Goal: Contribute content

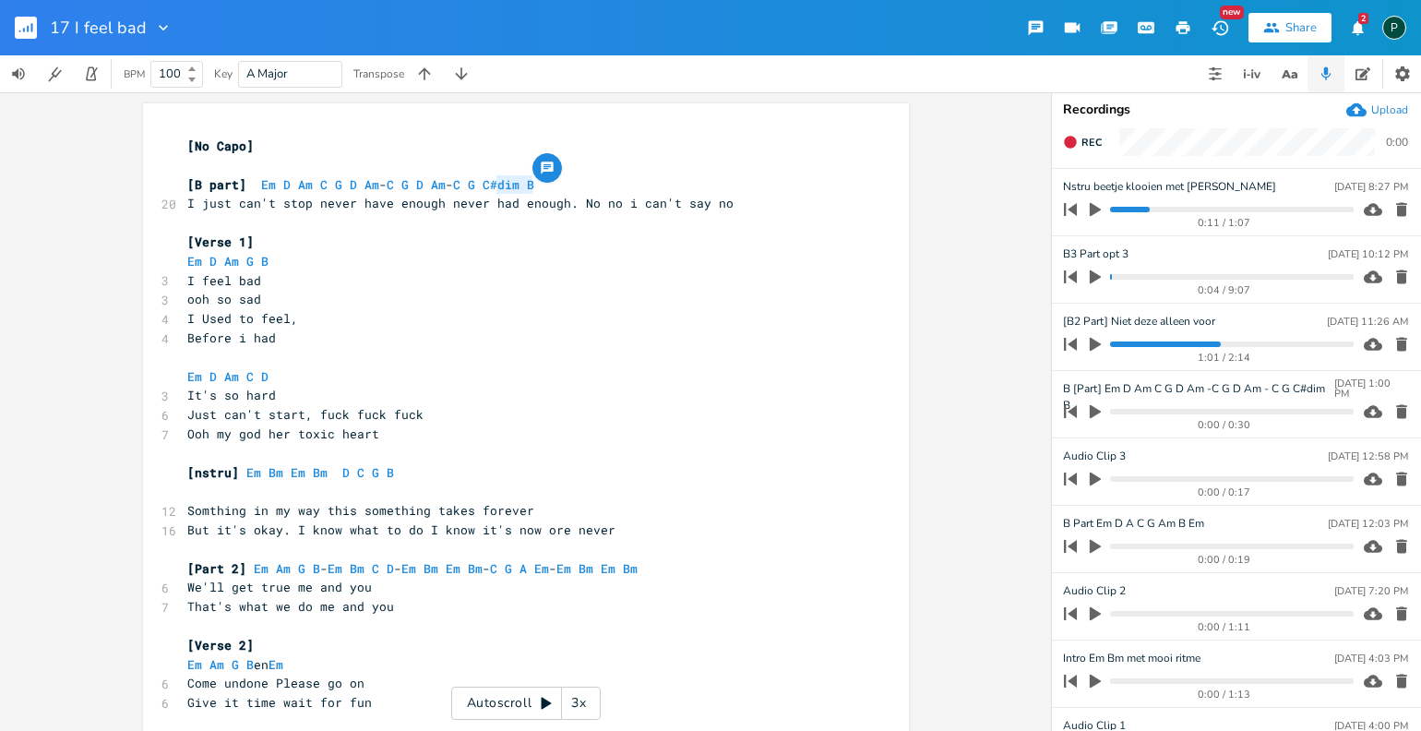
scroll to position [0, 8]
click at [532, 191] on span "[B part] Em D Am C G D Am - C G D Am - C G C#dim B" at bounding box center [360, 184] width 347 height 17
type textarea "Em D Am C G D Am -C G D Am - C G C#dim B"
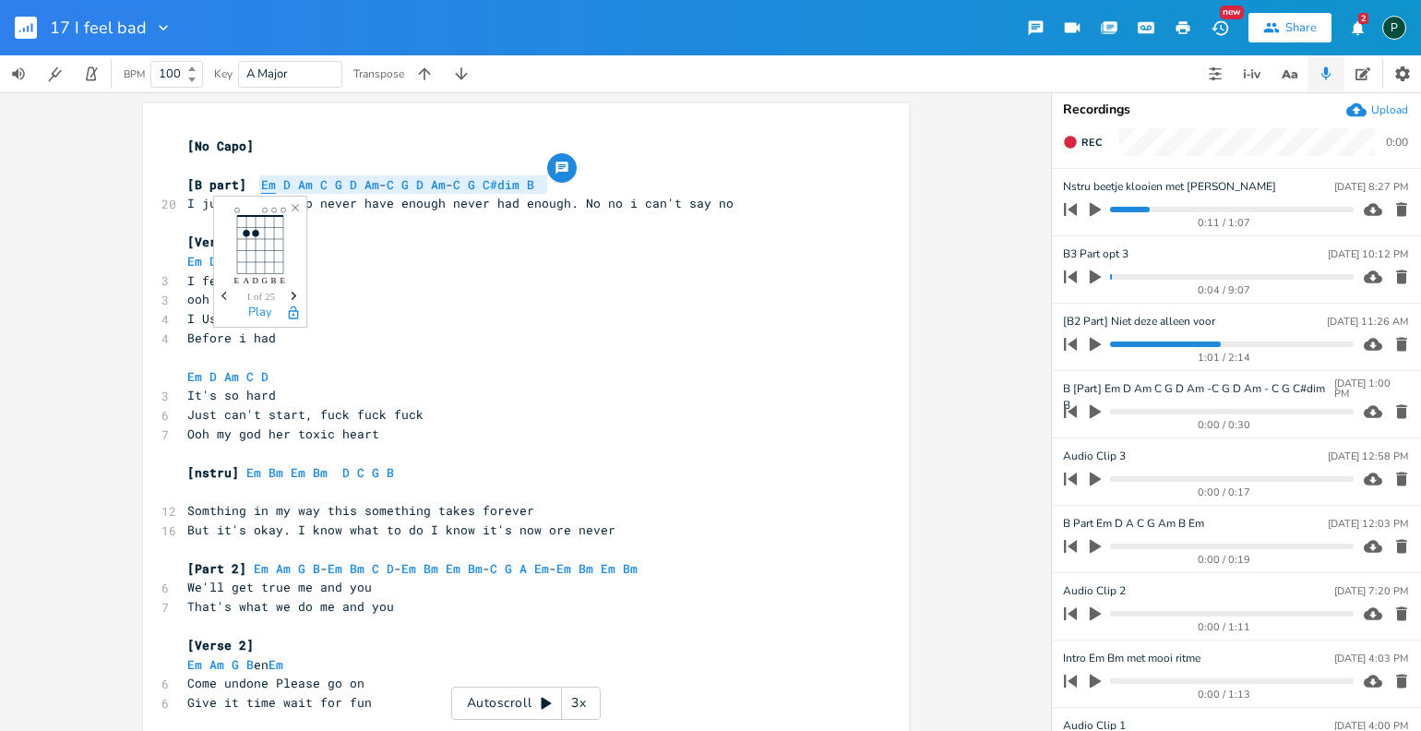
drag, startPoint x: 554, startPoint y: 179, endPoint x: 257, endPoint y: 182, distance: 297.1
click at [257, 182] on pre "[B part] Em D Am C G D Am - C G D Am - C G C#dim B" at bounding box center [517, 184] width 666 height 19
click at [392, 133] on div "[No Capo] ​ [B part] Em D Am C G D Am - C G D Am - C G C#dim B 20 I just can't …" at bounding box center [517, 463] width 666 height 660
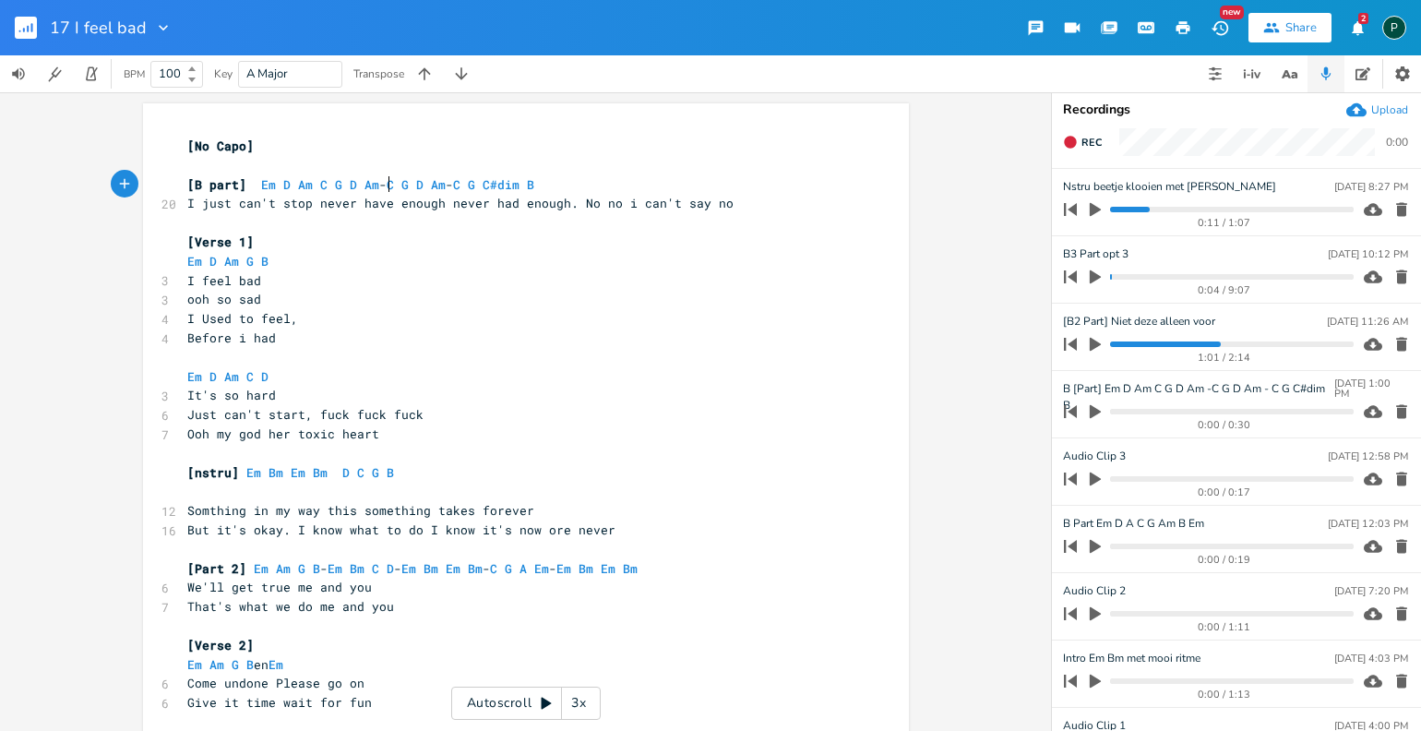
click at [382, 184] on span "[B part] Em D Am C G D Am - C G D Am - C G C#dim B" at bounding box center [360, 184] width 347 height 17
type textarea "Em"
click at [1100, 139] on span "Rec" at bounding box center [1091, 143] width 20 height 14
click at [1100, 139] on span "End" at bounding box center [1091, 143] width 21 height 14
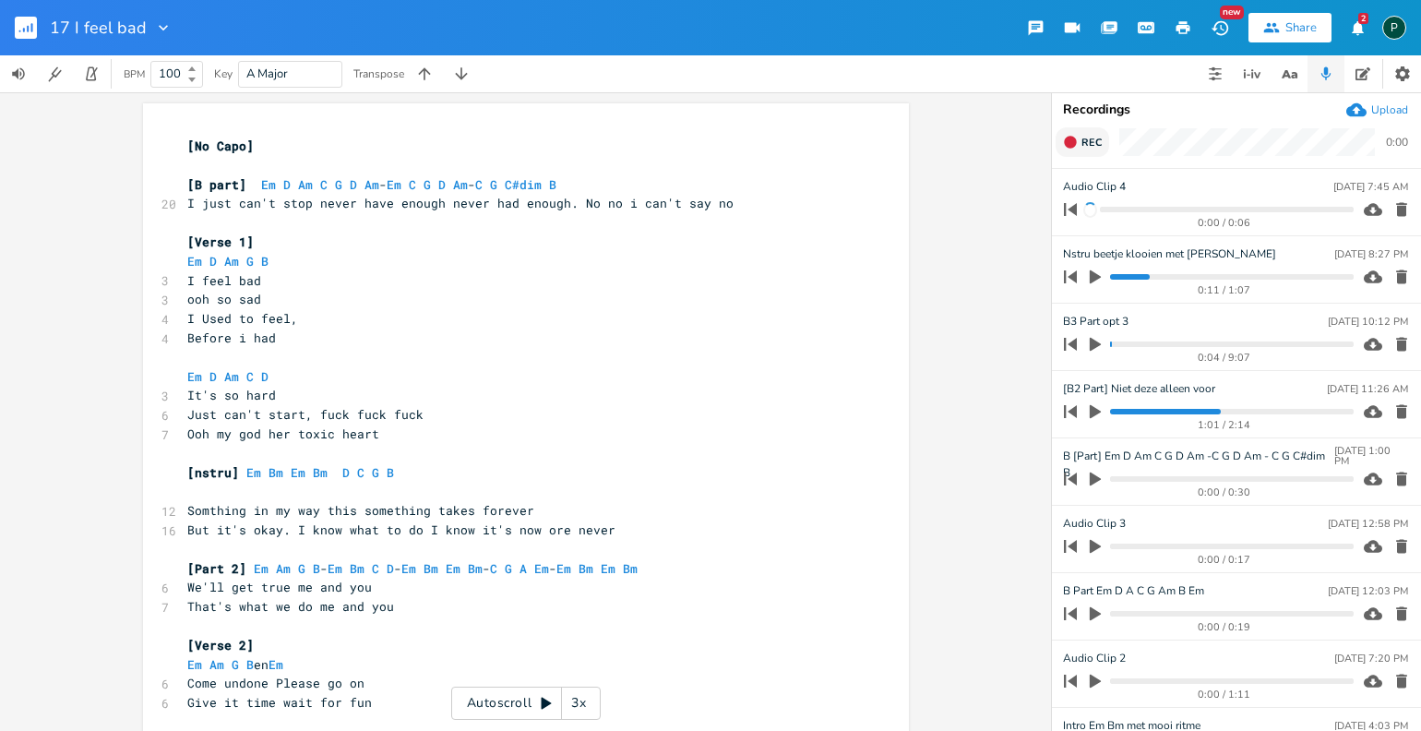
click at [1100, 139] on span "Rec" at bounding box center [1091, 143] width 20 height 14
click at [1100, 139] on span "End" at bounding box center [1091, 143] width 21 height 14
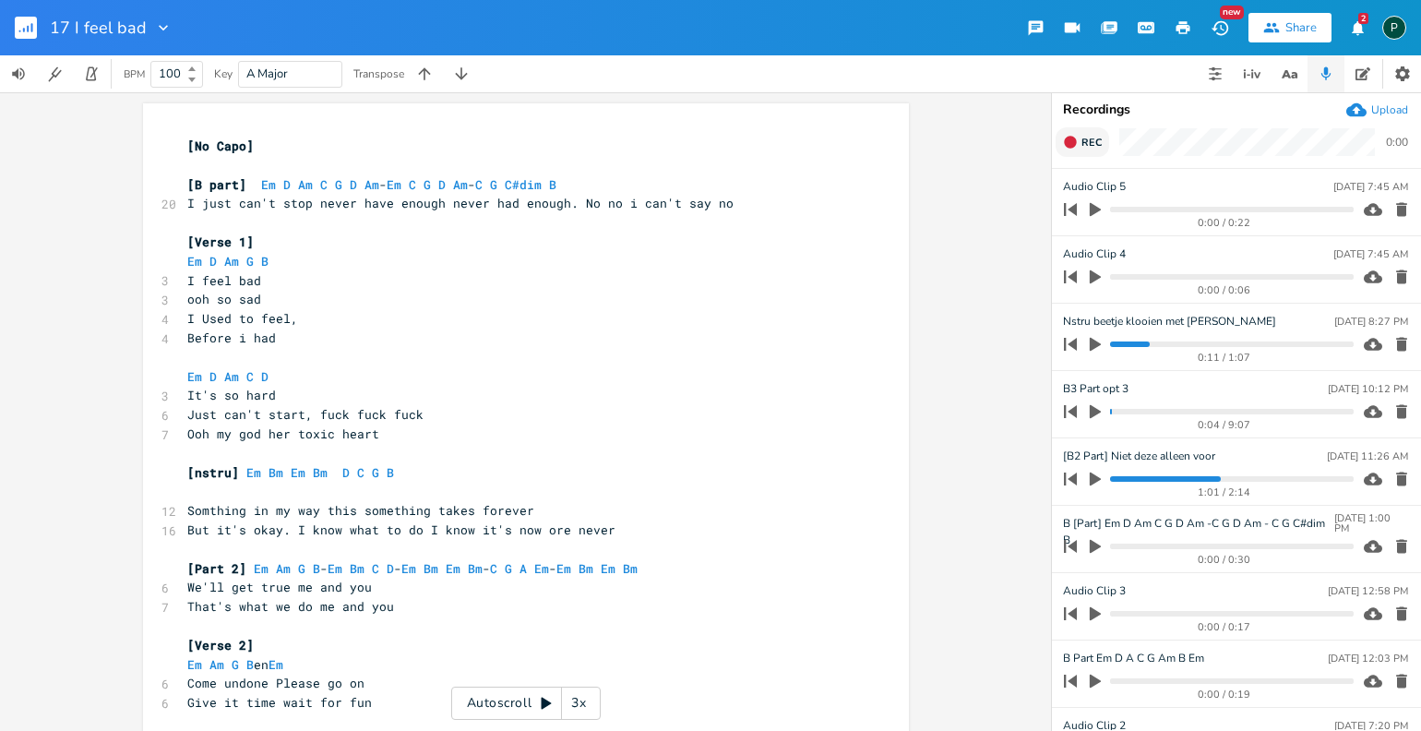
click at [1100, 139] on span "Rec" at bounding box center [1091, 143] width 20 height 14
click at [1100, 139] on span "End" at bounding box center [1091, 143] width 21 height 14
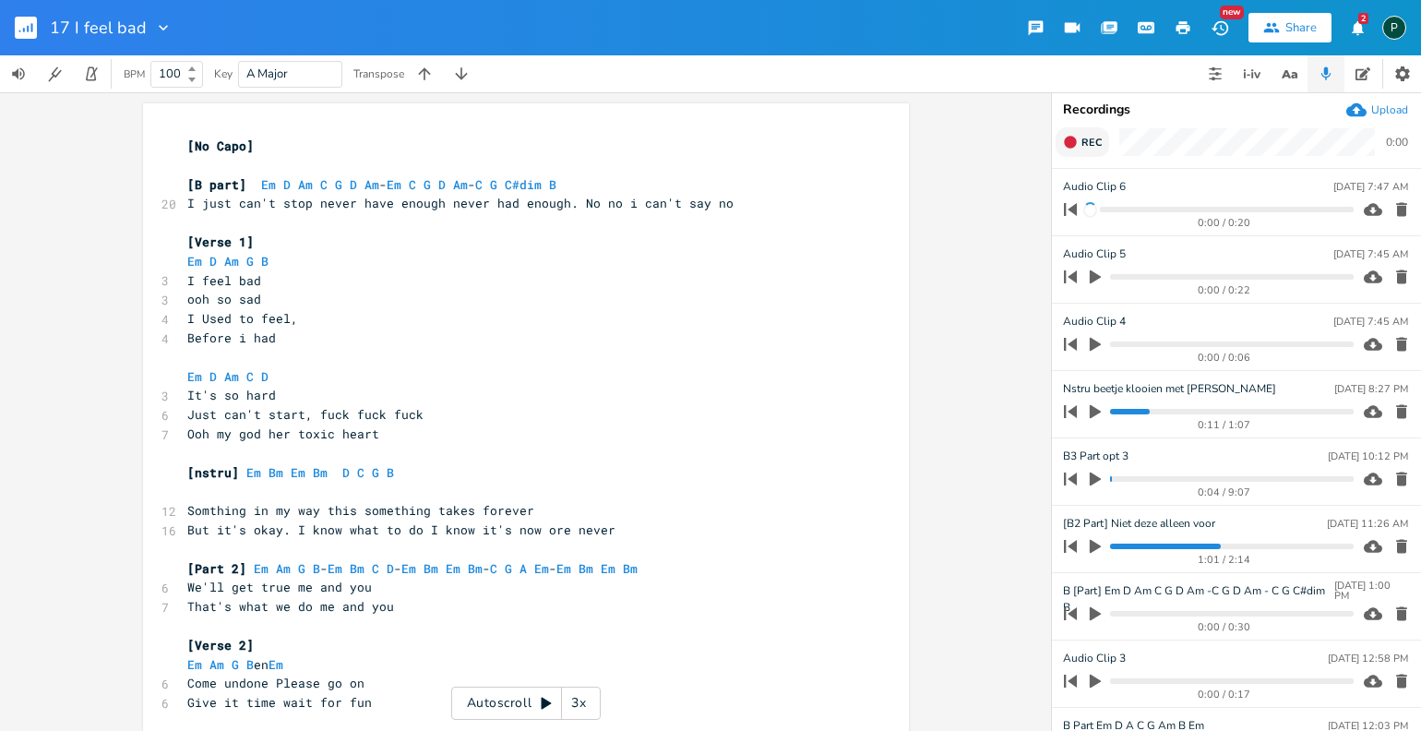
click at [1100, 139] on span "Rec" at bounding box center [1091, 143] width 20 height 14
click at [1100, 139] on span "End" at bounding box center [1091, 143] width 21 height 14
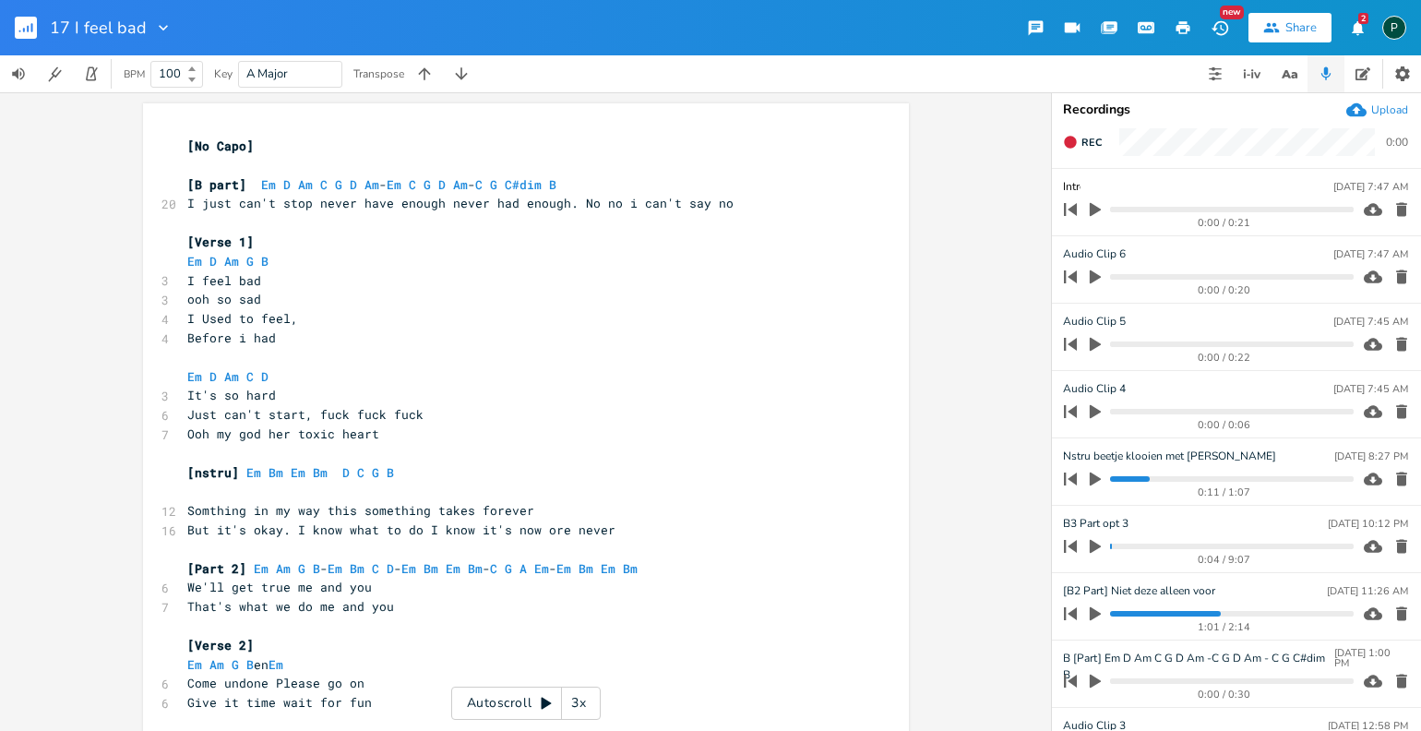
type input "Intro"
click at [349, 194] on pre "I just can't stop never have enough never had enough. No no i can't say no" at bounding box center [517, 203] width 666 height 19
click at [189, 189] on span "[B part]" at bounding box center [216, 184] width 59 height 17
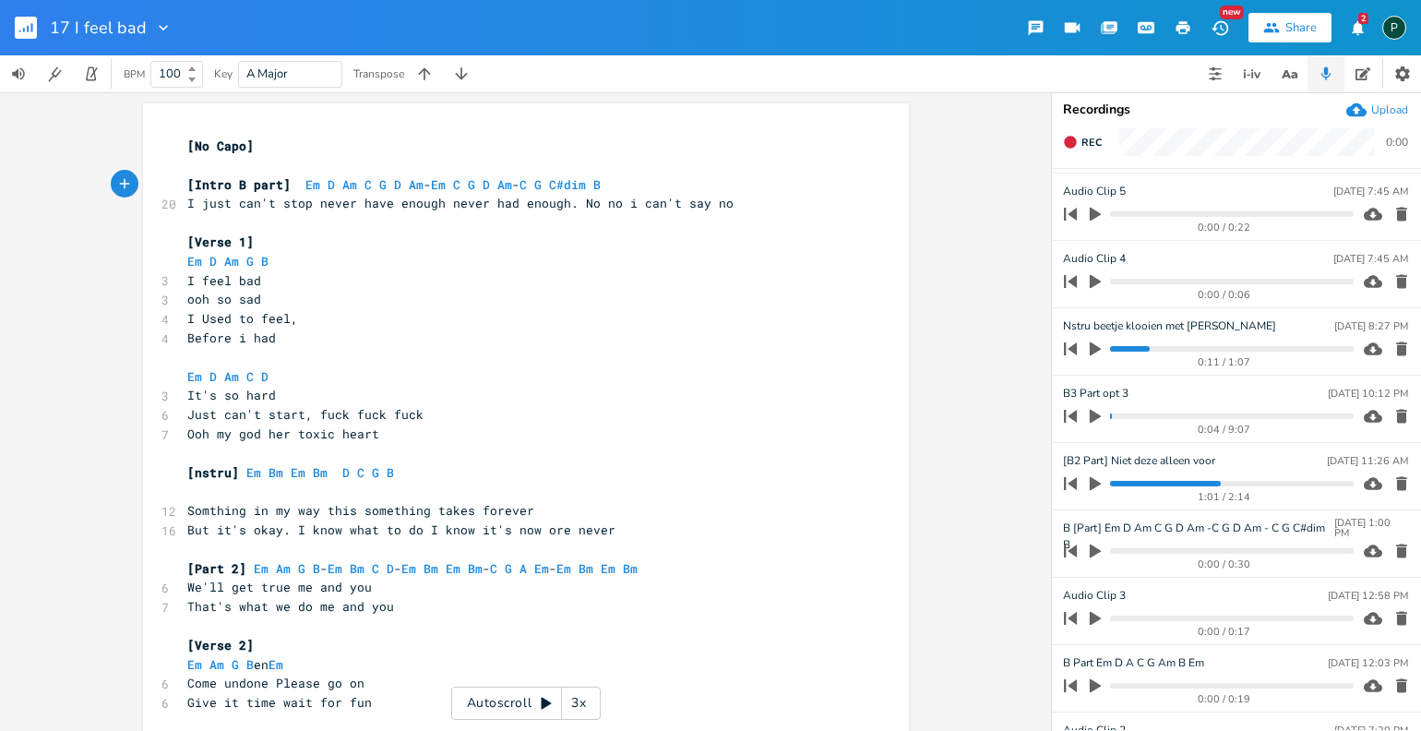
scroll to position [207, 0]
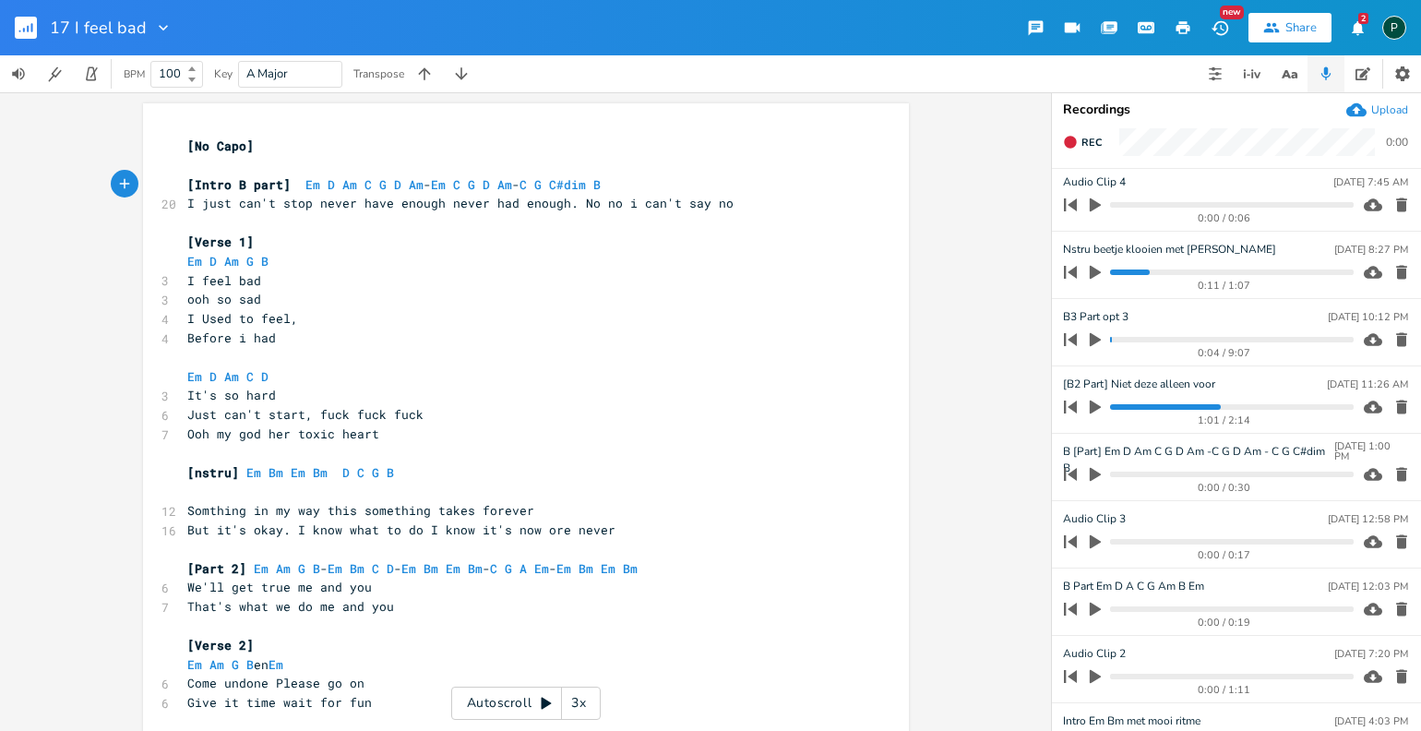
type textarea "Intro"
click at [1396, 408] on icon "button" at bounding box center [1401, 407] width 11 height 14
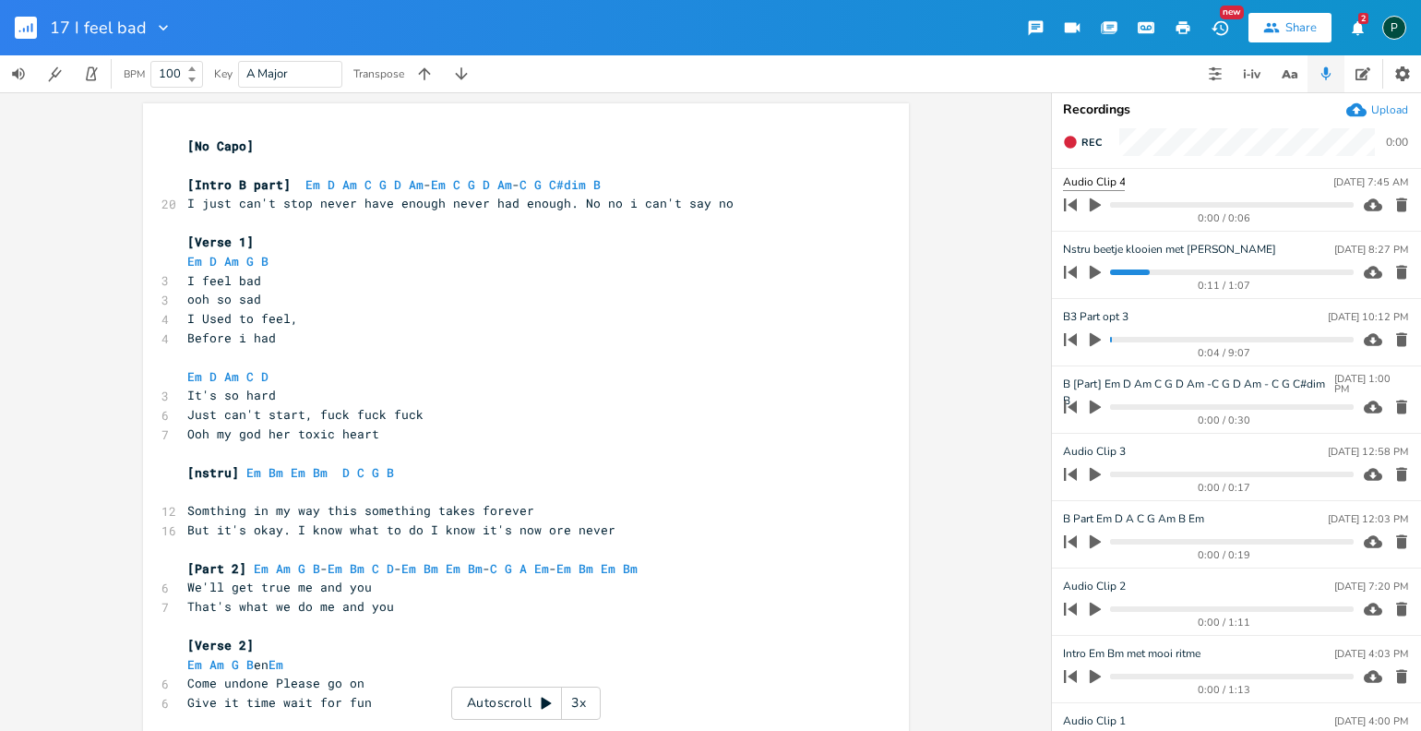
scroll to position [0, 0]
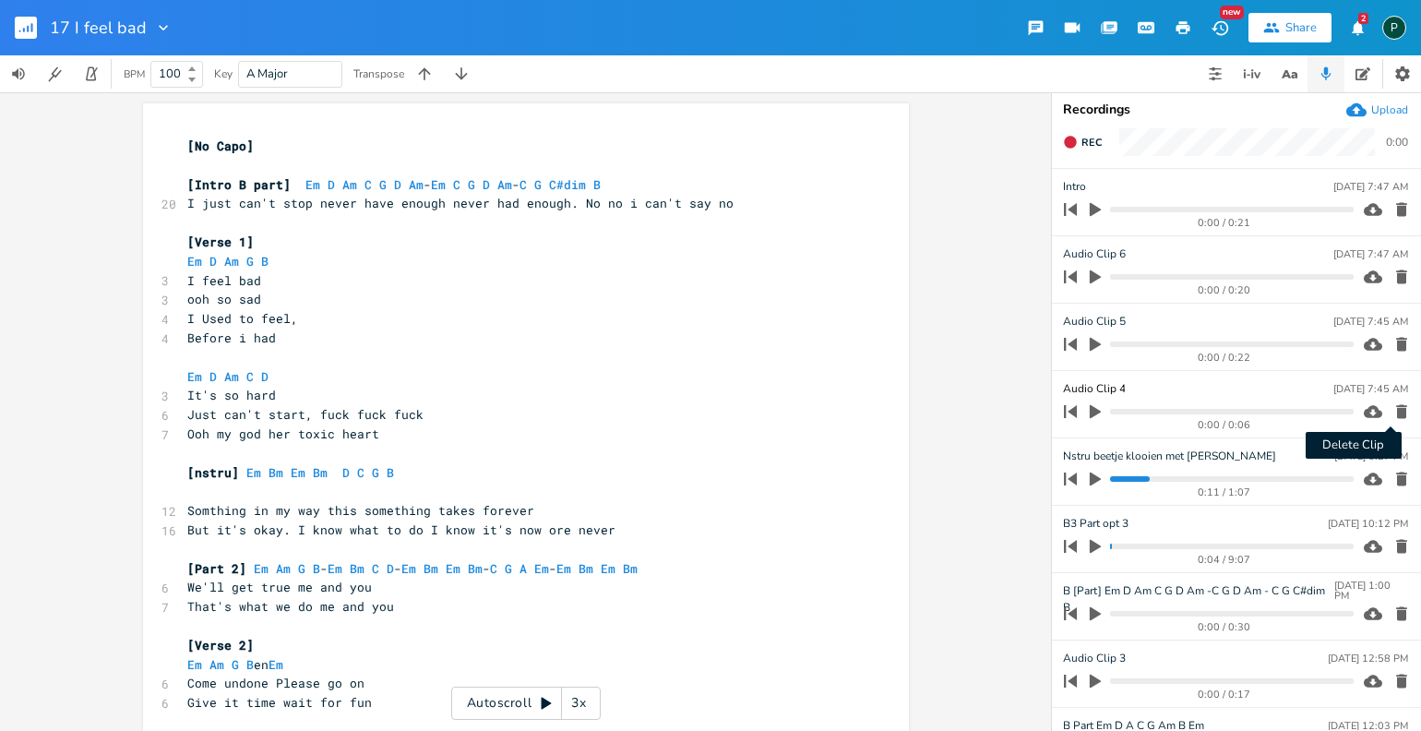
click at [1396, 408] on icon "button" at bounding box center [1401, 412] width 11 height 14
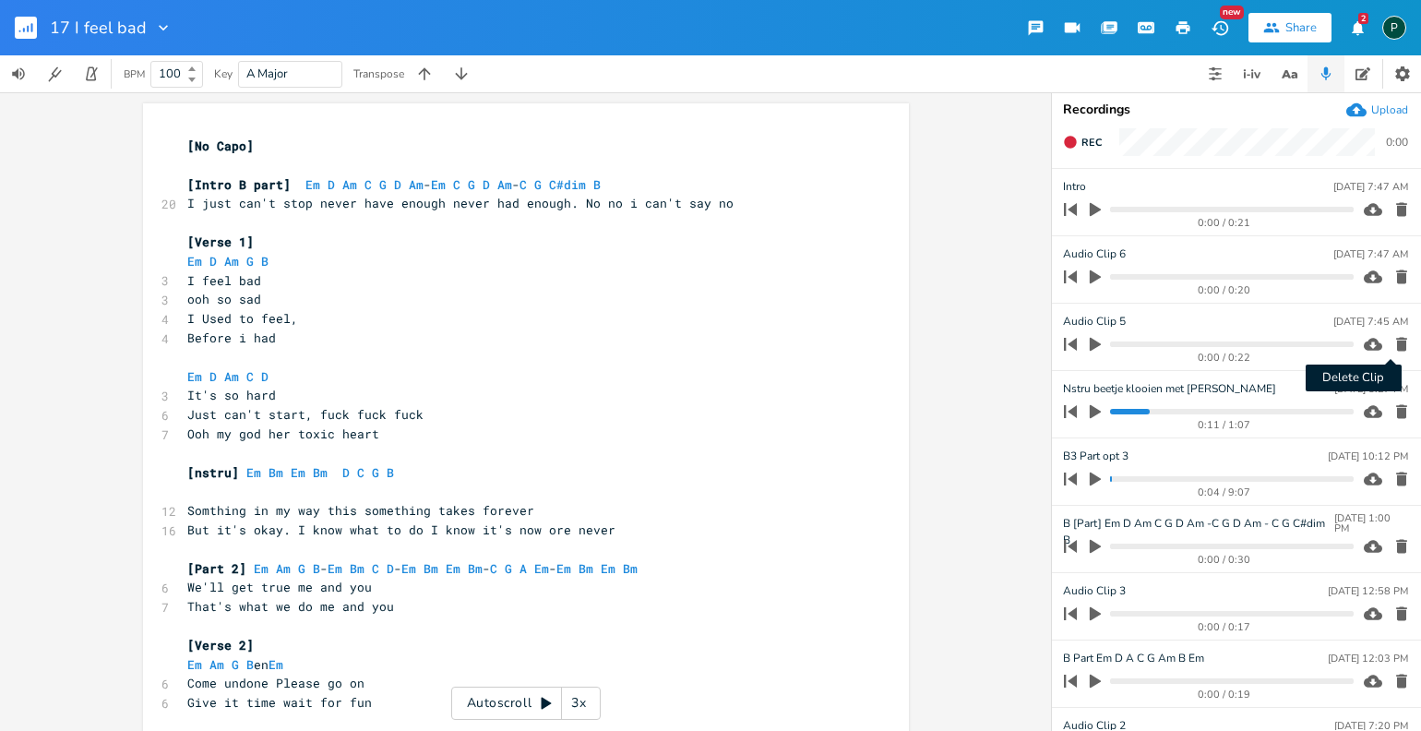
click at [1396, 345] on icon "button" at bounding box center [1401, 345] width 11 height 14
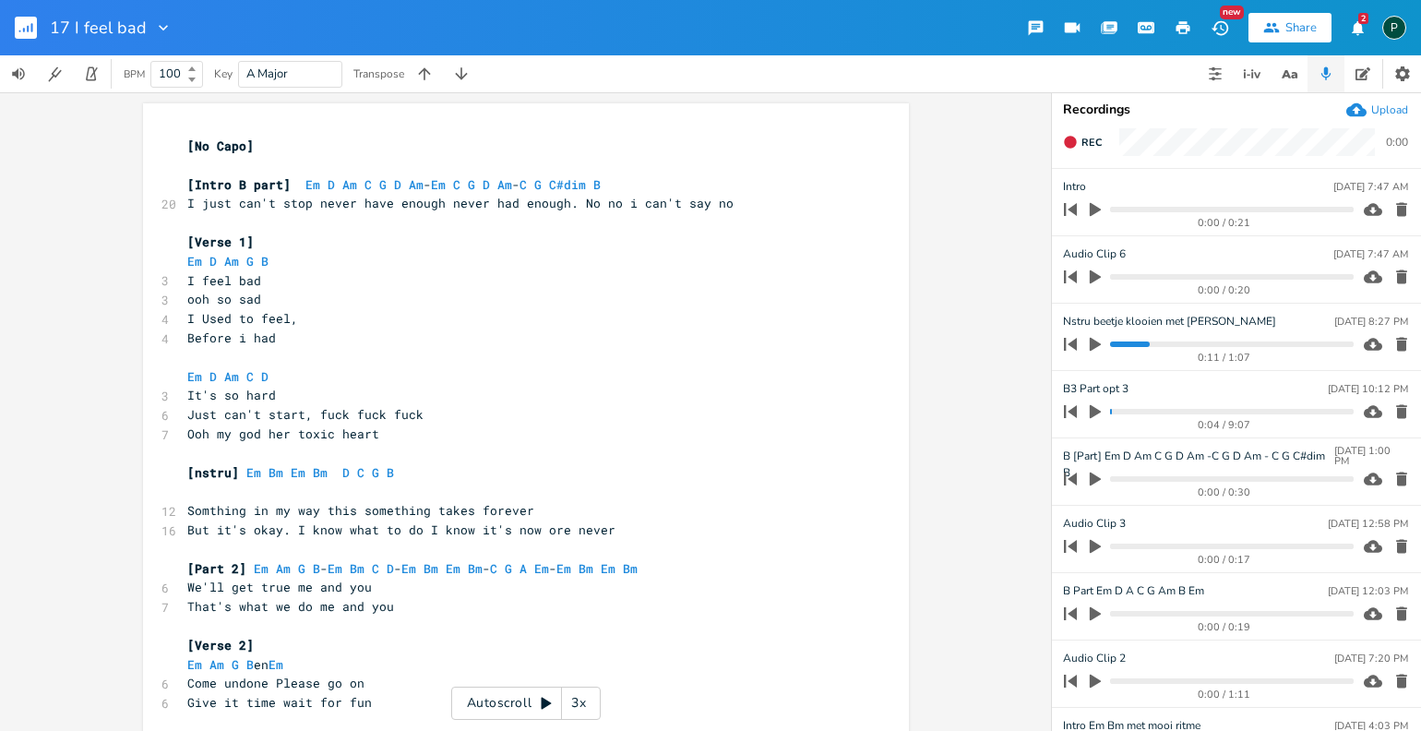
click at [1396, 271] on icon "button" at bounding box center [1401, 277] width 11 height 14
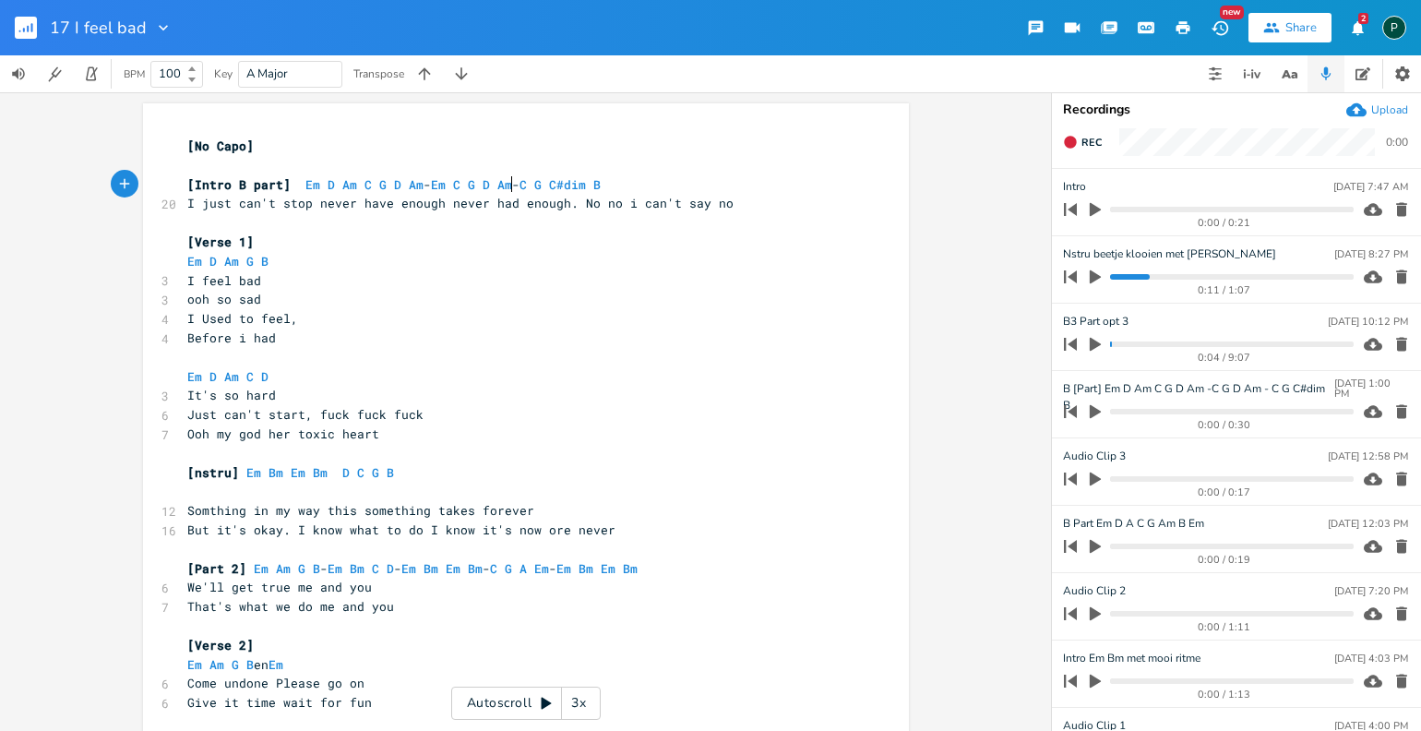
click at [508, 183] on span "[Intro B part] Em D Am C G D Am - Em C G D Am - C G C#dim B" at bounding box center [393, 184] width 413 height 17
type textarea "Am6"
type textarea "A#m6 Gm6"
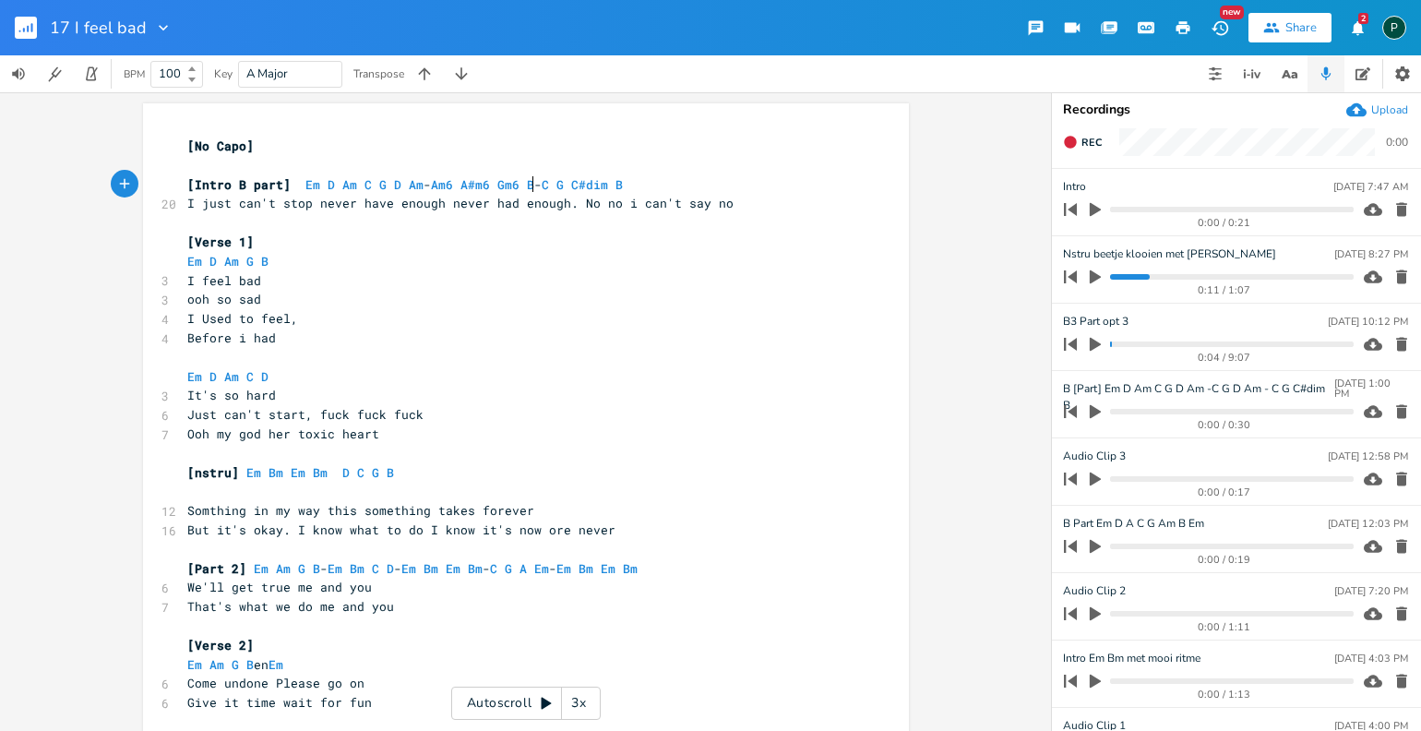
scroll to position [0, 8]
type textarea "Bsu4"
click at [544, 186] on span "[Intro B part] Em D Am C G D Am - Am6 A#m6 Gm6 Bsu4 - C G C#dim B" at bounding box center [416, 184] width 458 height 17
type textarea "s"
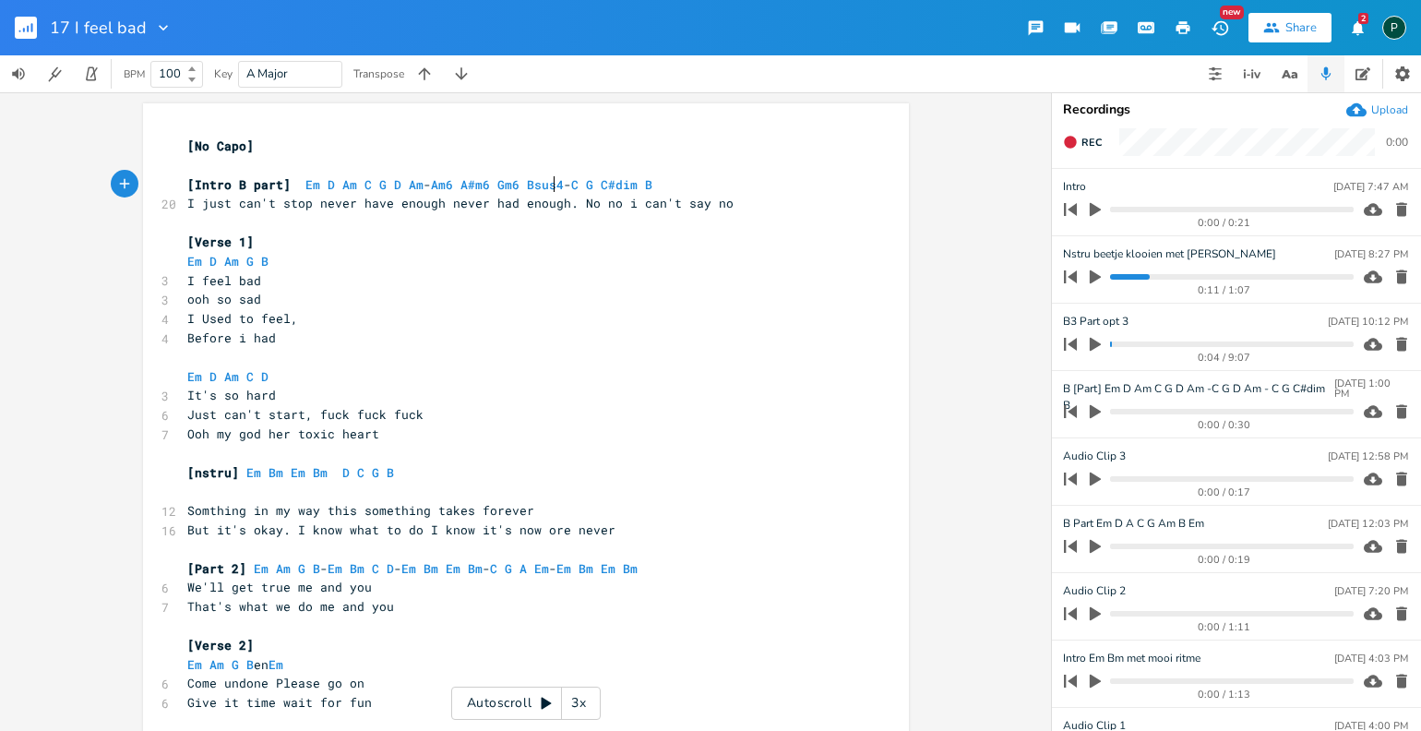
scroll to position [0, 6]
click at [517, 187] on span "[Intro B part] Em D Am C G D Am - Am6 A#m6 Gm6 Bsus4 - C G C#dim B" at bounding box center [419, 184] width 465 height 17
type textarea "-"
click at [576, 184] on span "[Intro B part] Em D Am C G D Am - Am6 A#m6 Gm6 Bsus4 - C G C#dim B" at bounding box center [419, 184] width 465 height 17
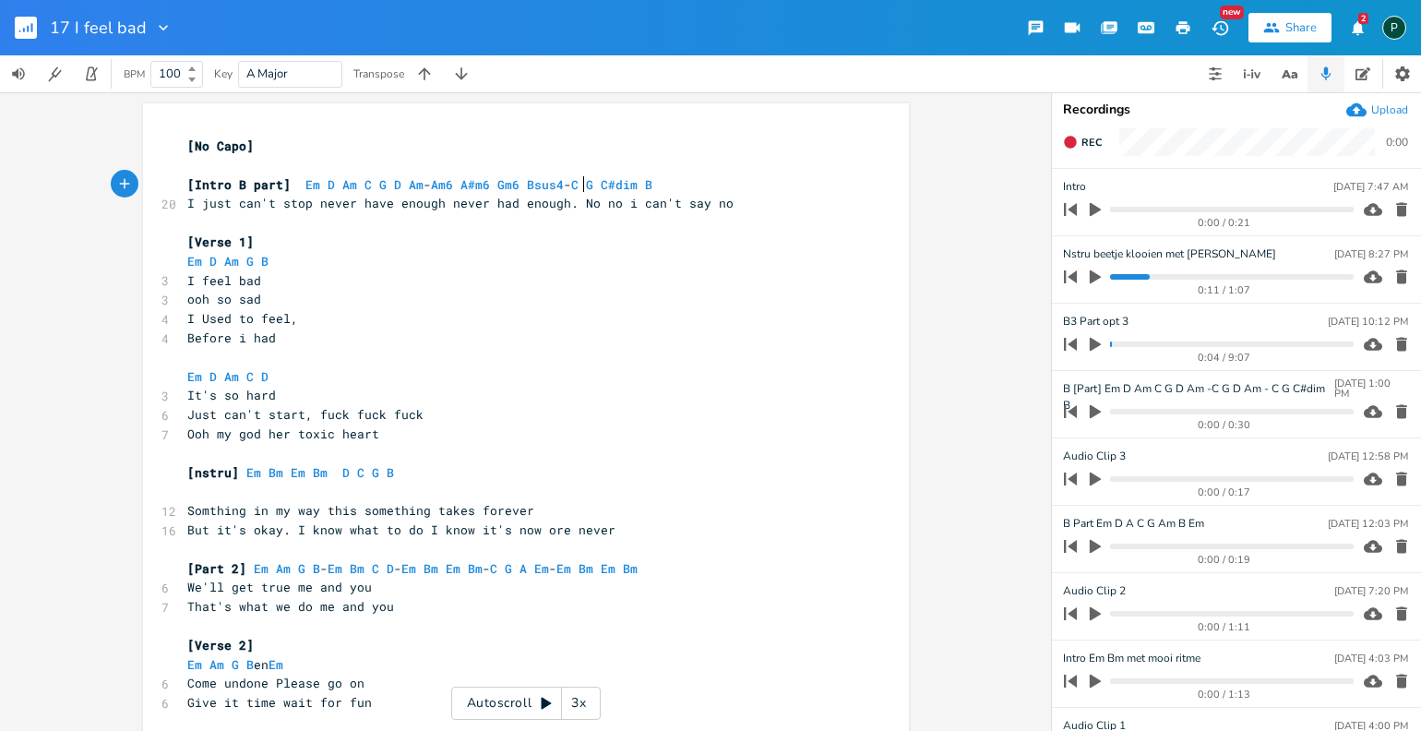
click at [600, 185] on span "[Intro B part] Em D Am C G D Am - Am6 A#m6 Gm6 Bsus4 - C G C#dim B" at bounding box center [419, 184] width 465 height 17
click at [1072, 137] on icon "button" at bounding box center [1070, 142] width 12 height 12
click at [1072, 137] on rect "button" at bounding box center [1071, 142] width 10 height 10
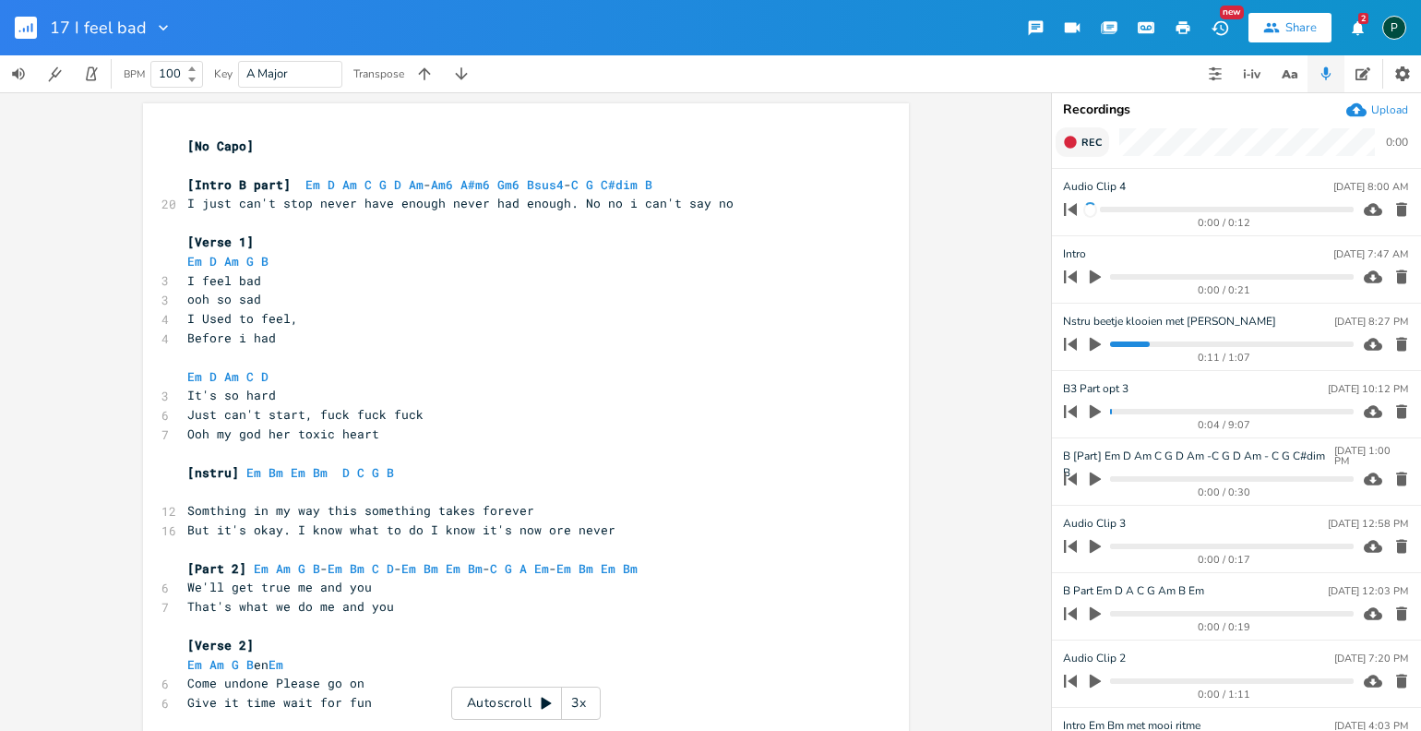
click at [1085, 142] on span "Rec" at bounding box center [1091, 143] width 20 height 14
click at [1085, 142] on span "End" at bounding box center [1091, 143] width 21 height 14
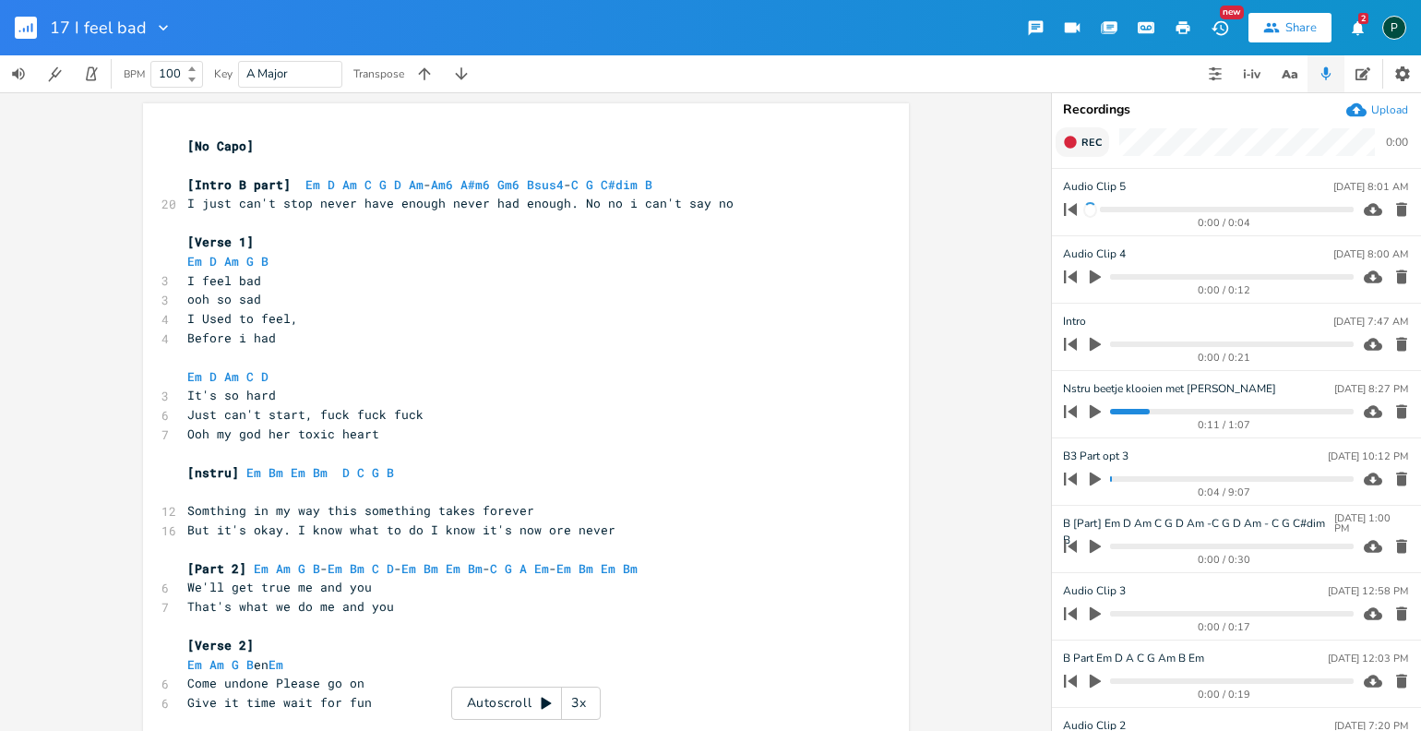
click at [1085, 142] on span "Rec" at bounding box center [1091, 143] width 20 height 14
click at [1085, 142] on span "End" at bounding box center [1091, 143] width 21 height 14
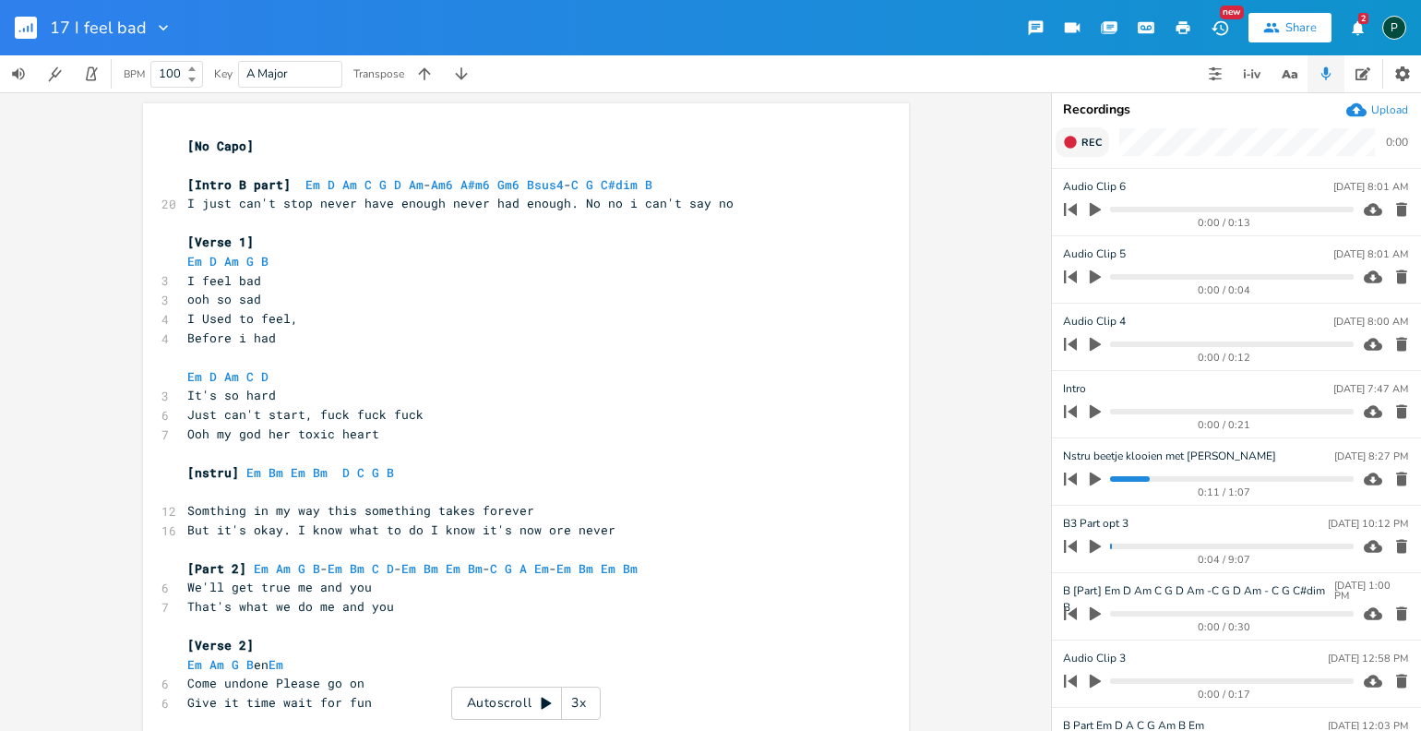
click at [1085, 142] on span "Rec" at bounding box center [1091, 143] width 20 height 14
click at [1081, 138] on span "End" at bounding box center [1091, 143] width 21 height 14
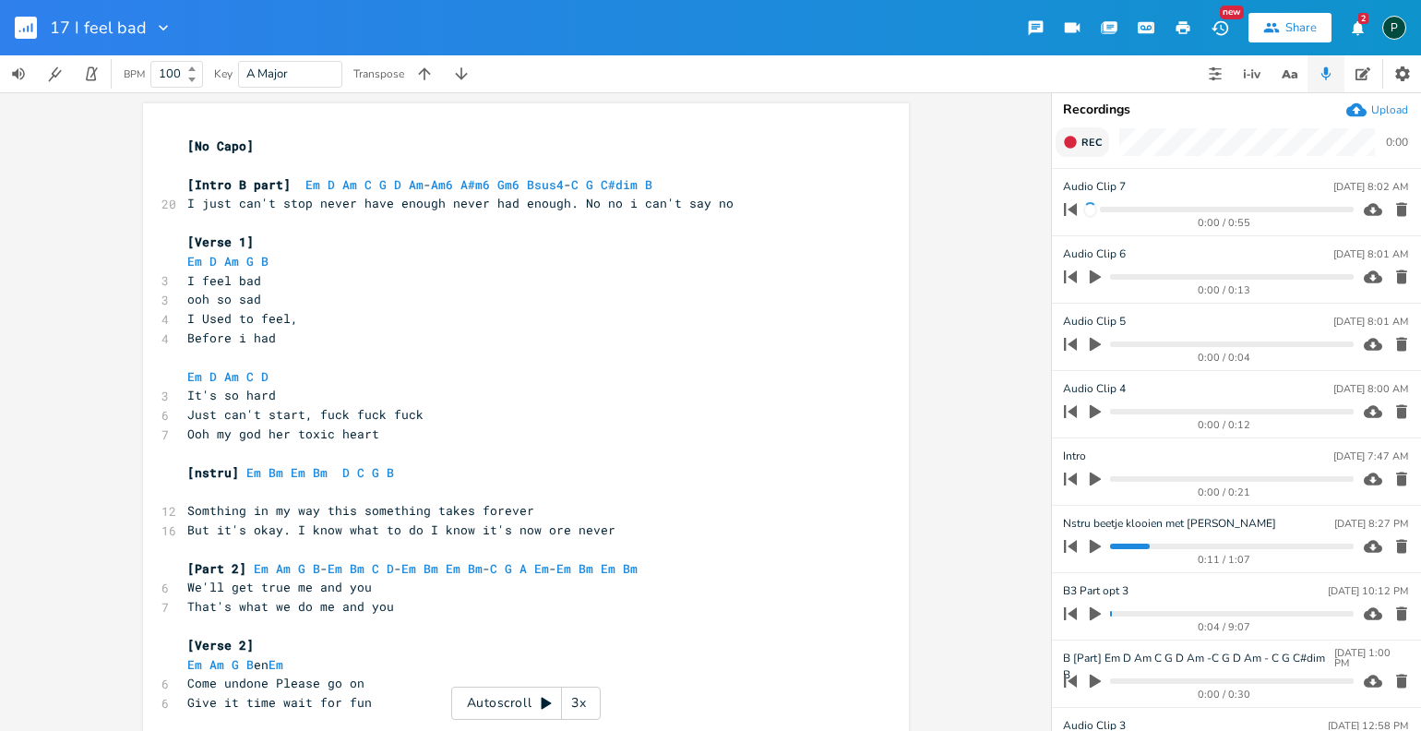
click at [1081, 138] on span "Rec" at bounding box center [1091, 143] width 20 height 14
click at [1081, 138] on span "End" at bounding box center [1091, 143] width 21 height 14
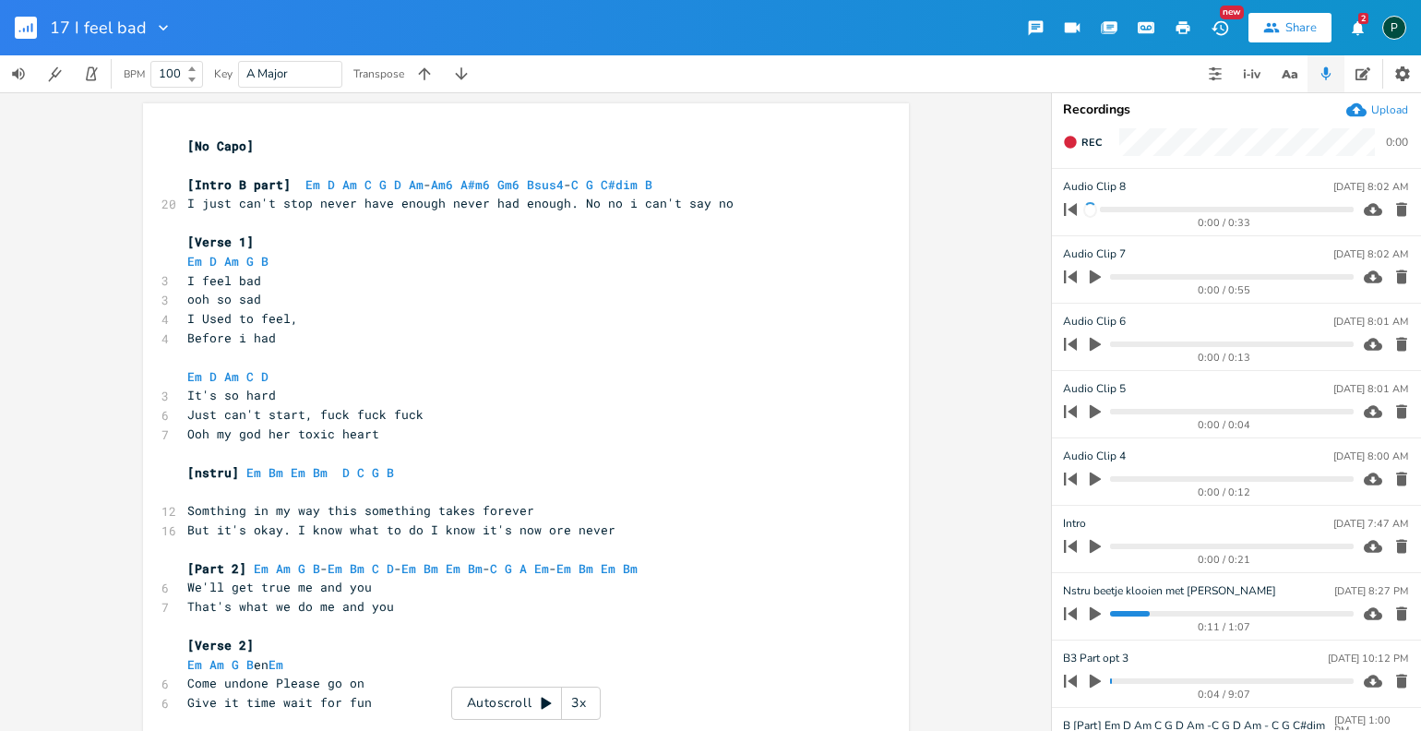
click at [1093, 544] on icon "button" at bounding box center [1095, 547] width 11 height 14
click at [1093, 544] on icon "button" at bounding box center [1095, 546] width 11 height 12
click at [1090, 540] on icon "button" at bounding box center [1095, 547] width 11 height 14
click at [1115, 547] on progress at bounding box center [1231, 546] width 243 height 6
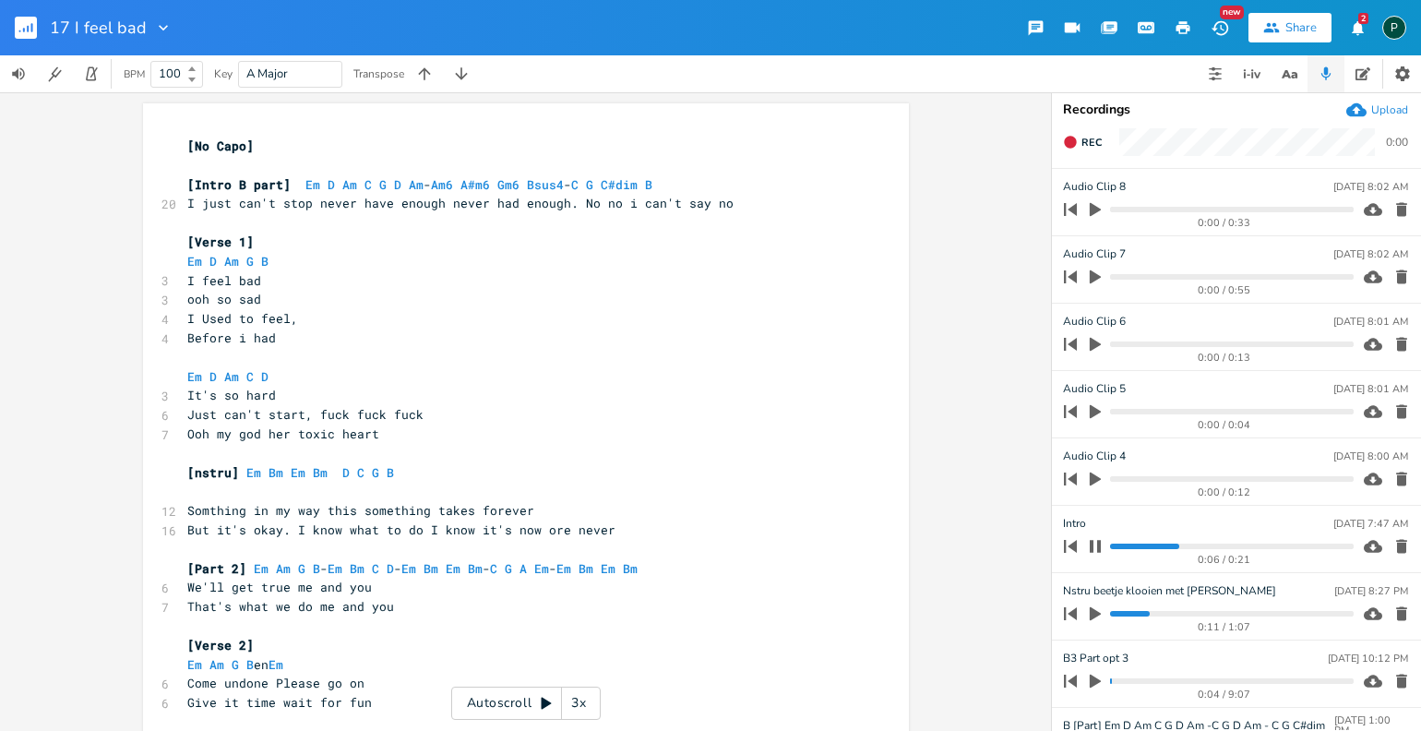
click at [1100, 546] on icon "button" at bounding box center [1095, 546] width 11 height 12
click at [414, 183] on span "[Intro B part] Em D Am C G D Am - Am6 A#m6 Gm6 Bsus4 - C G C#dim B" at bounding box center [419, 184] width 465 height 17
type textarea "G#"
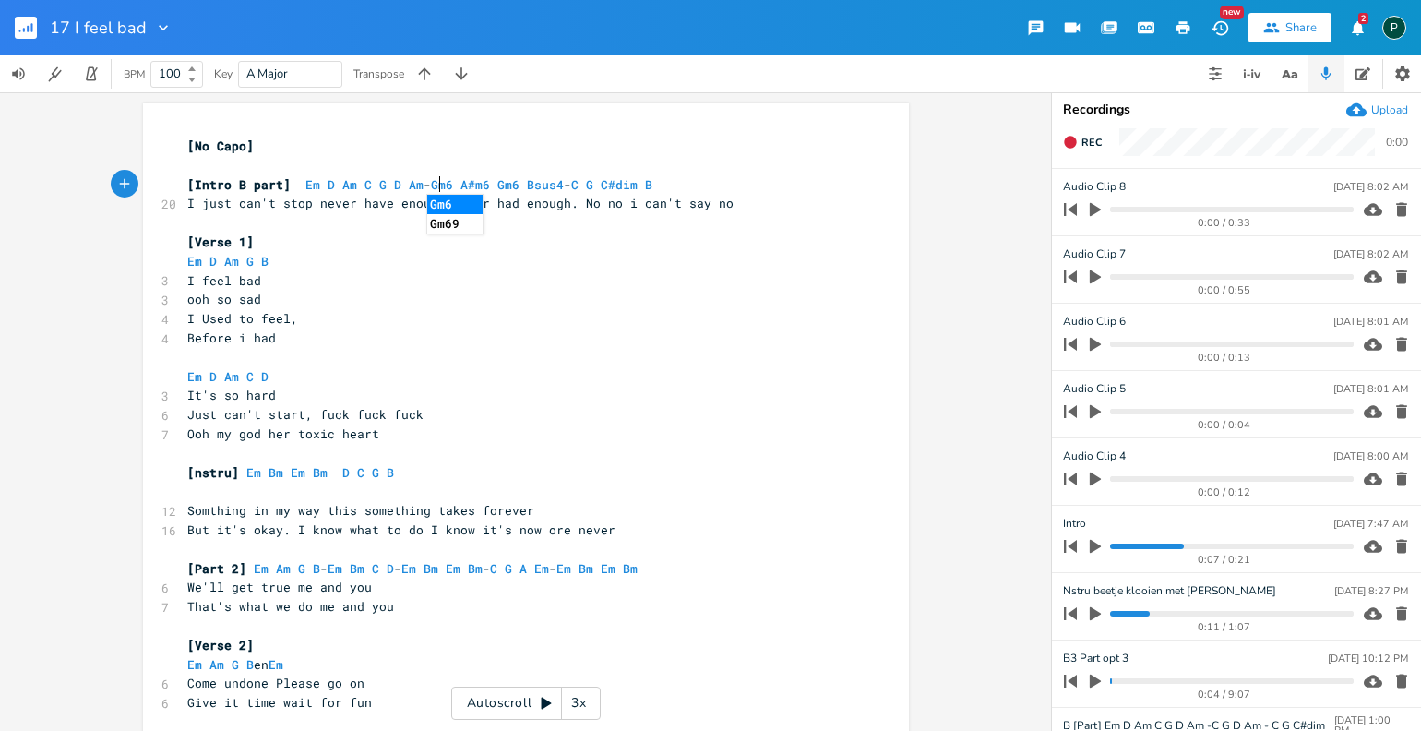
scroll to position [0, 15]
type textarea "m"
drag, startPoint x: 414, startPoint y: 183, endPoint x: 435, endPoint y: 177, distance: 21.0
click at [435, 177] on div "-G xxxxxxxxxx [No Capo] ​ [Intro B part] Em D Am C G D Am - G#m6 A#m6 Gm6 Bsus4…" at bounding box center [526, 458] width 766 height 711
type textarea "-G"
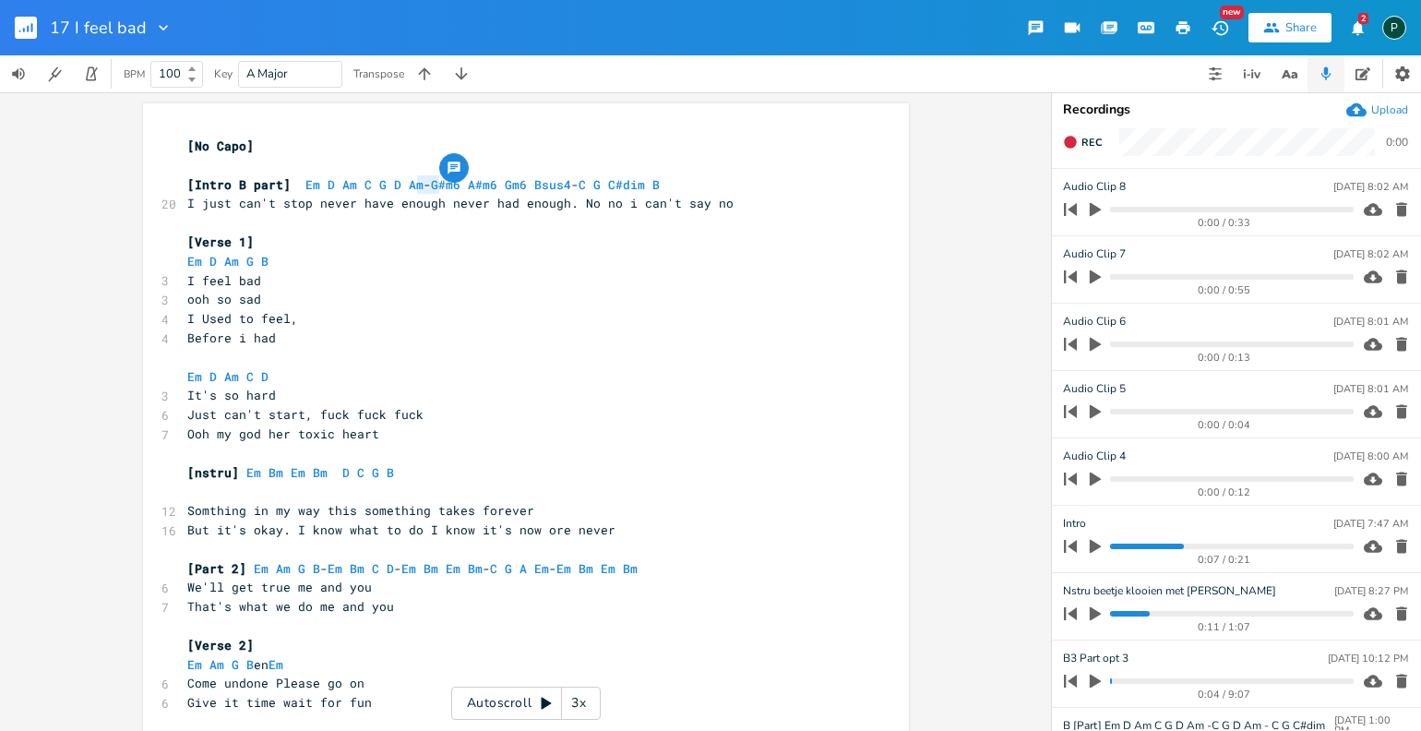
click at [454, 181] on div at bounding box center [454, 168] width 30 height 30
click at [456, 186] on span "[Intro B part] Em D Am C G D Am - G#m6 A#m6 Gm6 Bsus4 - C G C#dim B" at bounding box center [423, 184] width 472 height 17
type textarea "G#m6"
drag, startPoint x: 456, startPoint y: 186, endPoint x: 427, endPoint y: 190, distance: 28.8
click at [427, 190] on body "17 I feel bad New Share 2 P BPM 100 Key A Major Transpose G#m6 xxxxxxxxxx [No C…" at bounding box center [710, 365] width 1421 height 731
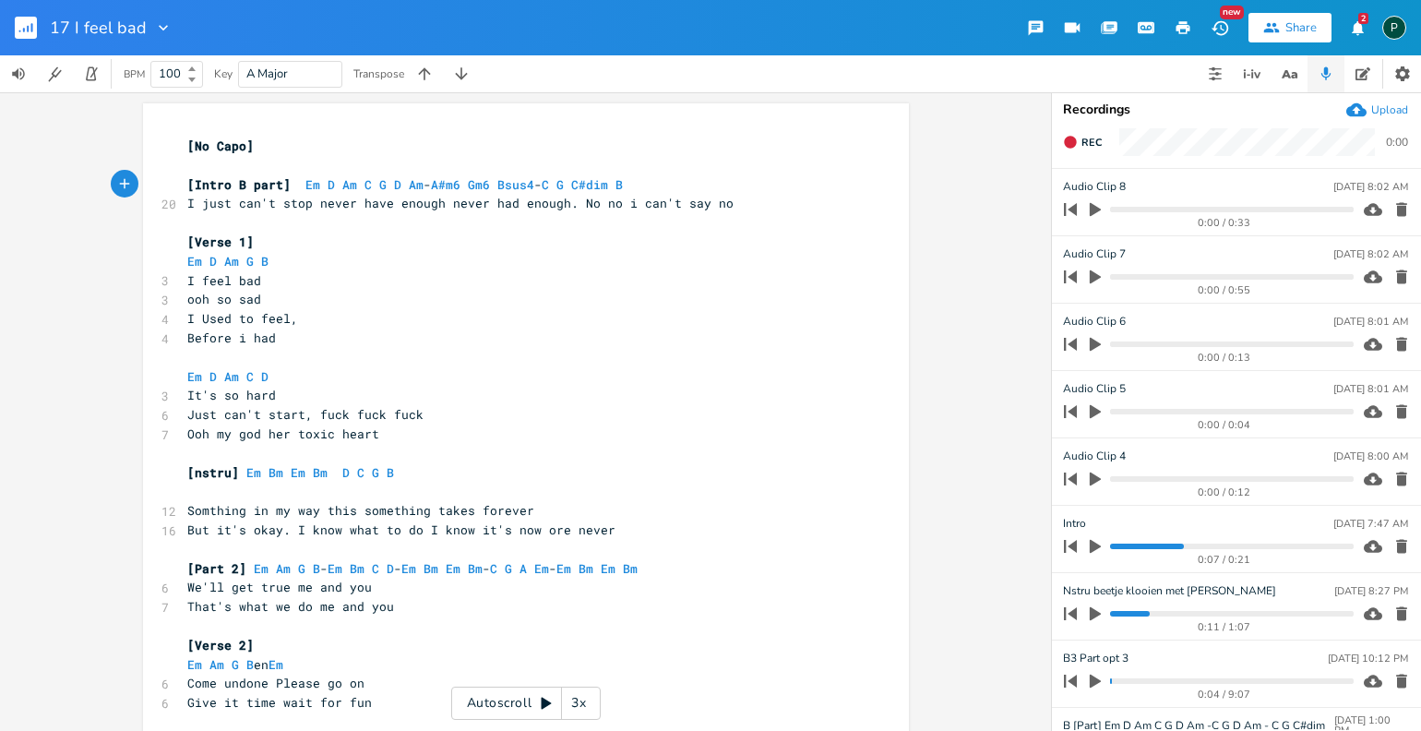
click at [466, 183] on span "[Intro B part] Em D Am C G D Am - A#m6 Gm6 Bsus4 - C G C#dim B" at bounding box center [405, 184] width 436 height 17
paste textarea
click at [571, 205] on span "I just can't stop never have enough never had enough. No no i can't say no" at bounding box center [460, 203] width 546 height 17
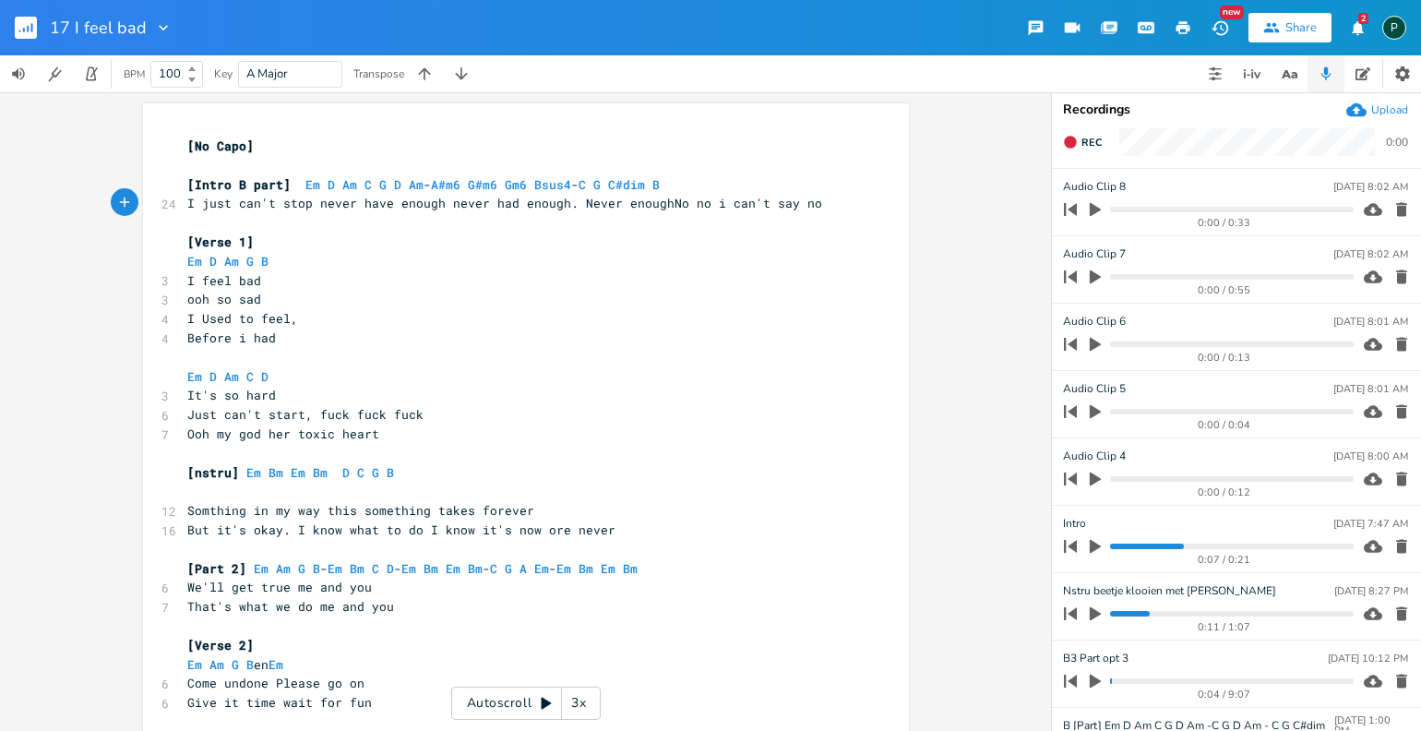
type textarea "Never enough"
type textarea "."
type textarea "G#m6"
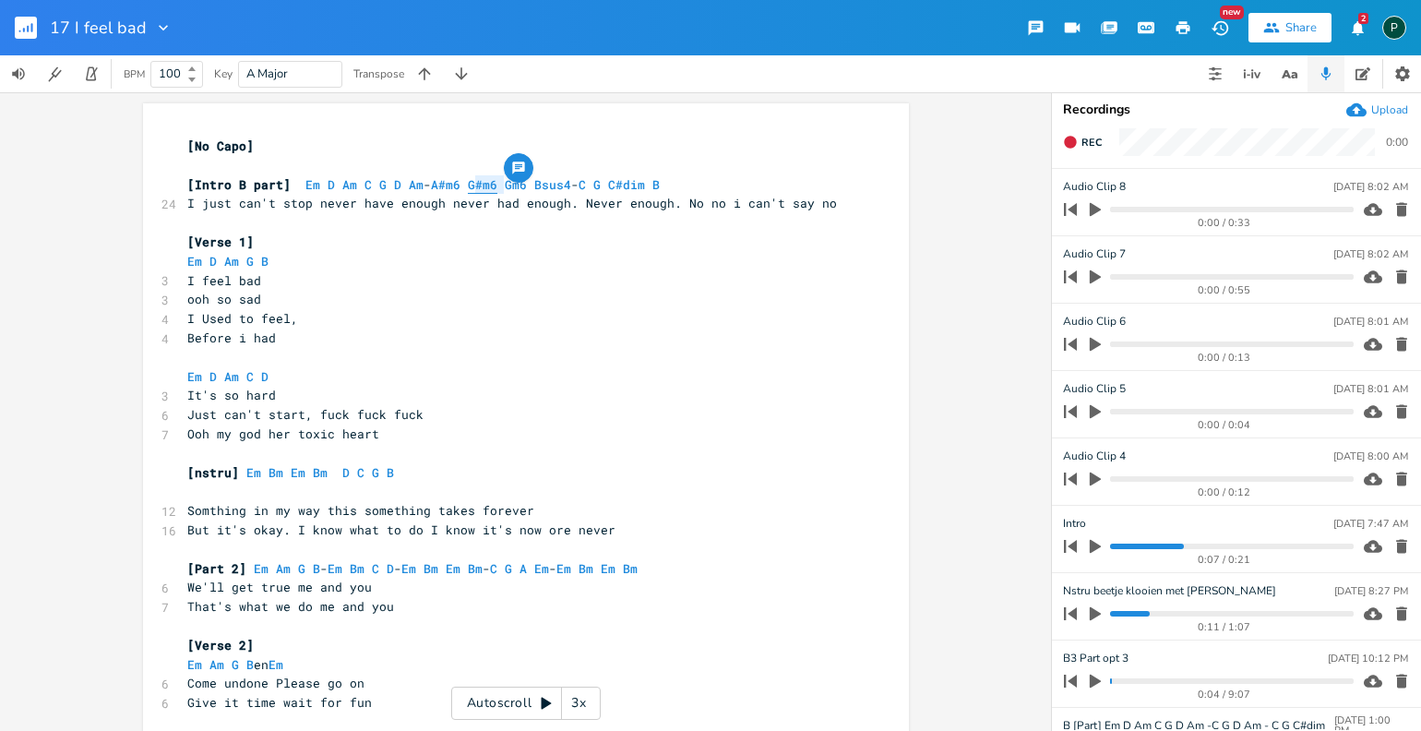
drag, startPoint x: 500, startPoint y: 185, endPoint x: 470, endPoint y: 184, distance: 30.5
click at [470, 184] on span "[Intro B part] Em D Am C G D Am - A#m6 G#m6 Gm6 Bsus4 - C G C#dim B" at bounding box center [423, 184] width 472 height 17
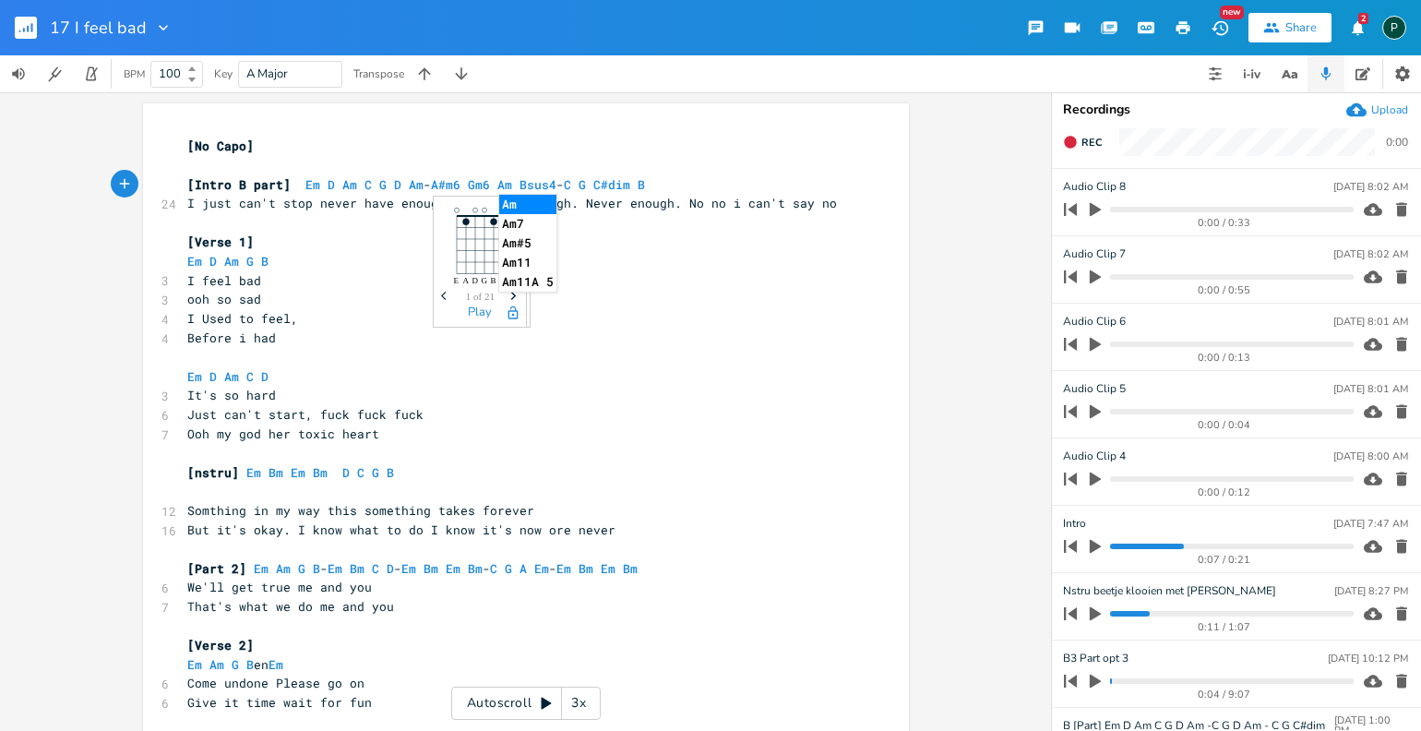
type textarea "Am6"
click at [621, 161] on pre "​" at bounding box center [517, 165] width 666 height 19
click at [608, 185] on span "[Intro B part] Em D Am C G D Am - A#m6 Gm6 Am6 Bsus4 - C G C#dim B" at bounding box center [419, 184] width 465 height 17
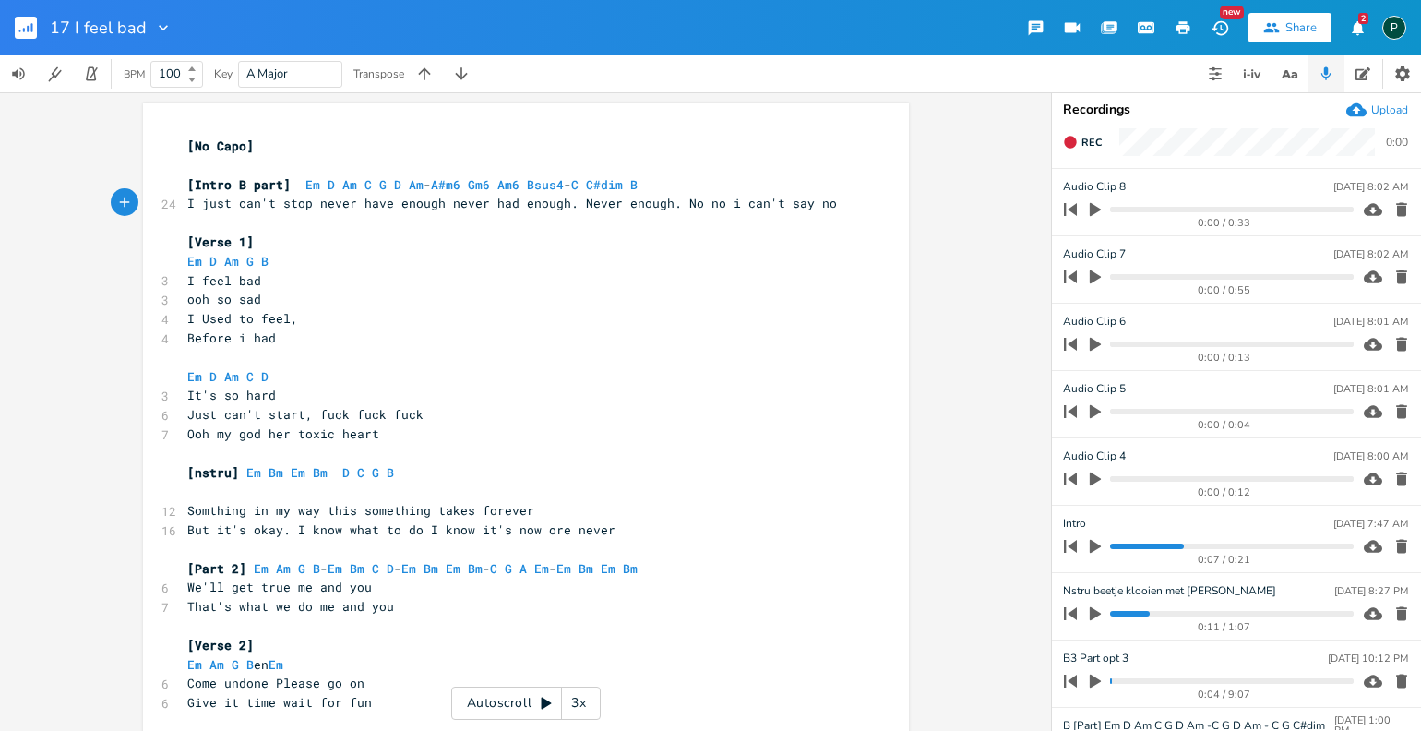
click at [799, 205] on span "I just can't stop never have enough never had enough. Never enough. No no i can…" at bounding box center [512, 203] width 650 height 17
click at [615, 203] on span "I just can't stop never have enough never had enough. Never enough. No no no" at bounding box center [467, 203] width 561 height 17
type textarea "no never"
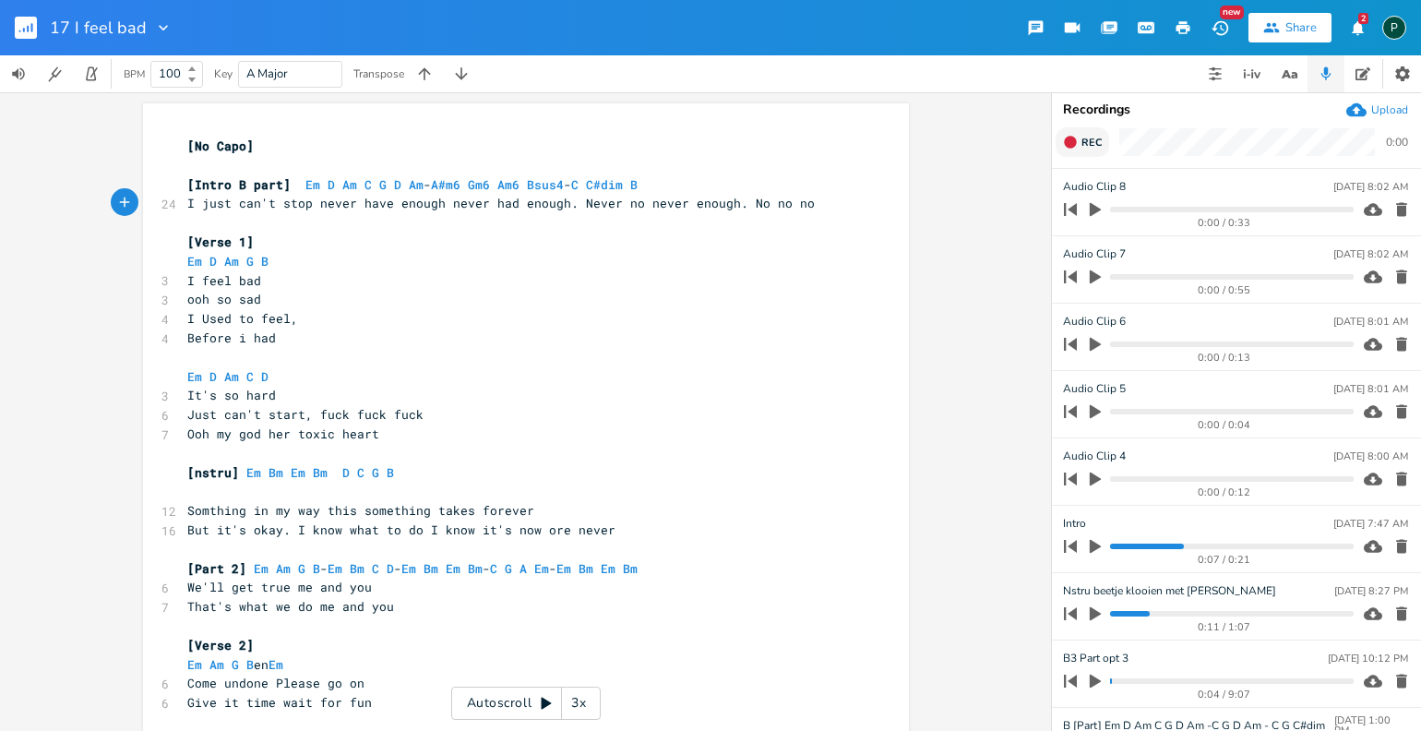
click at [1072, 151] on button "Rec" at bounding box center [1083, 142] width 54 height 30
click at [1072, 151] on button "End" at bounding box center [1083, 142] width 54 height 30
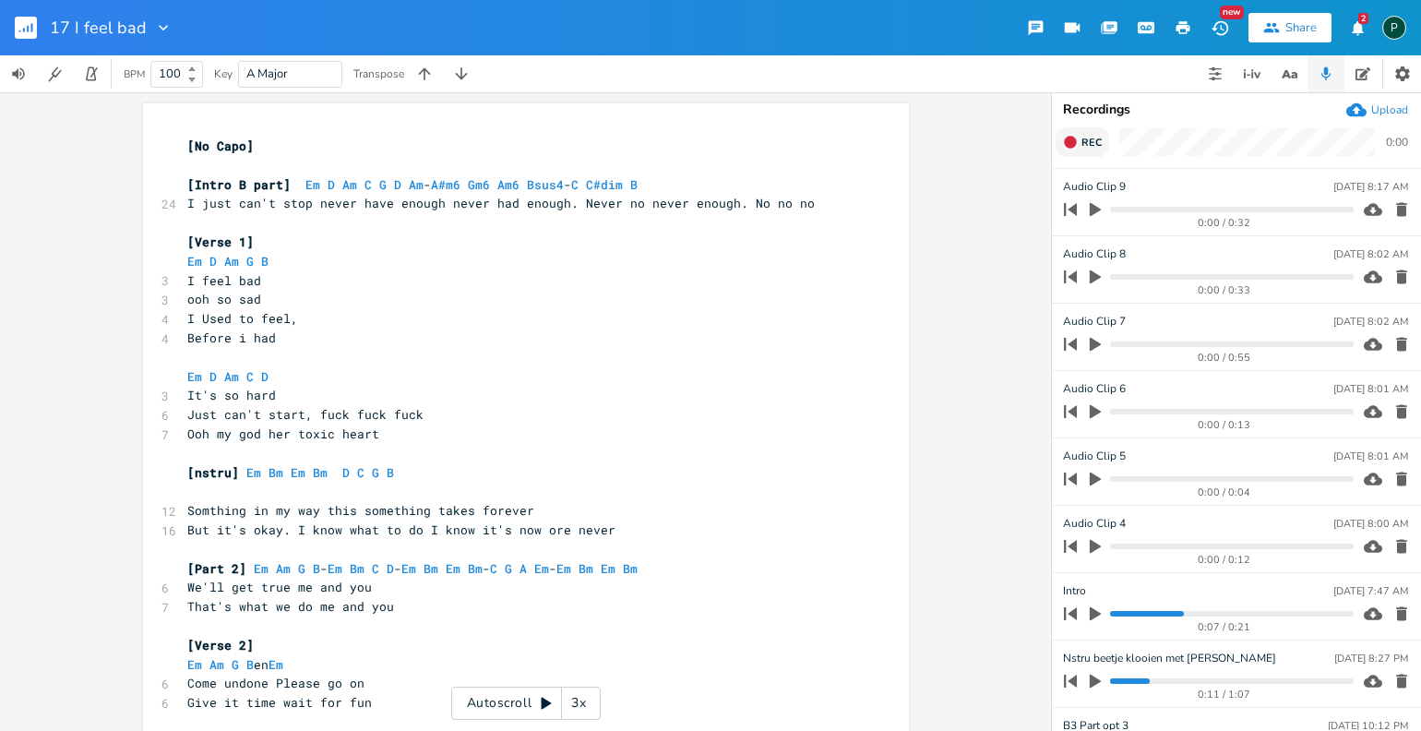
click at [1072, 151] on button "Rec" at bounding box center [1083, 142] width 54 height 30
click at [662, 189] on pre "[Intro B part] Em D Am C G D Am - A#m6 Gm6 Am6 Bsus4 - C C#dim B" at bounding box center [517, 184] width 666 height 19
type textarea "- C G B"
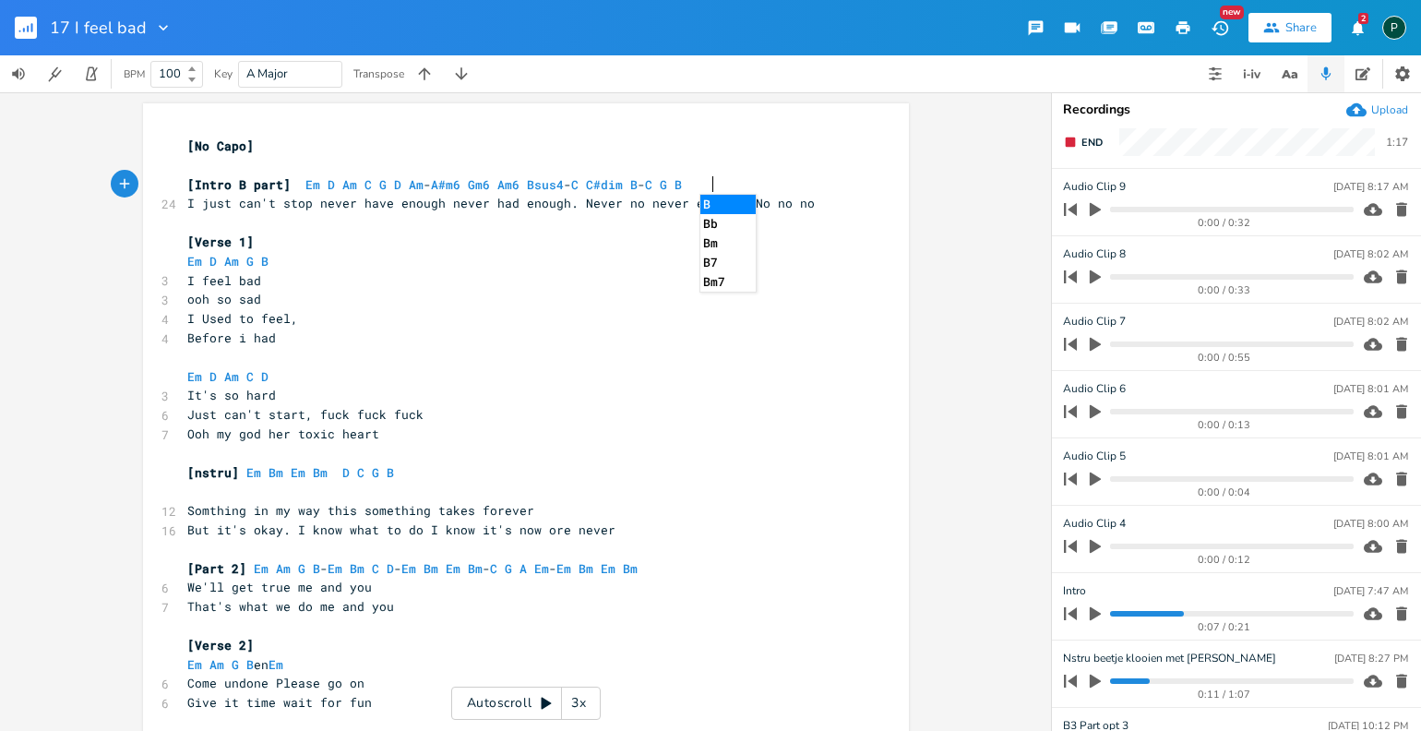
click at [663, 235] on pre "[Verse 1]" at bounding box center [517, 242] width 666 height 19
click at [1071, 140] on rect "button" at bounding box center [1071, 142] width 10 height 10
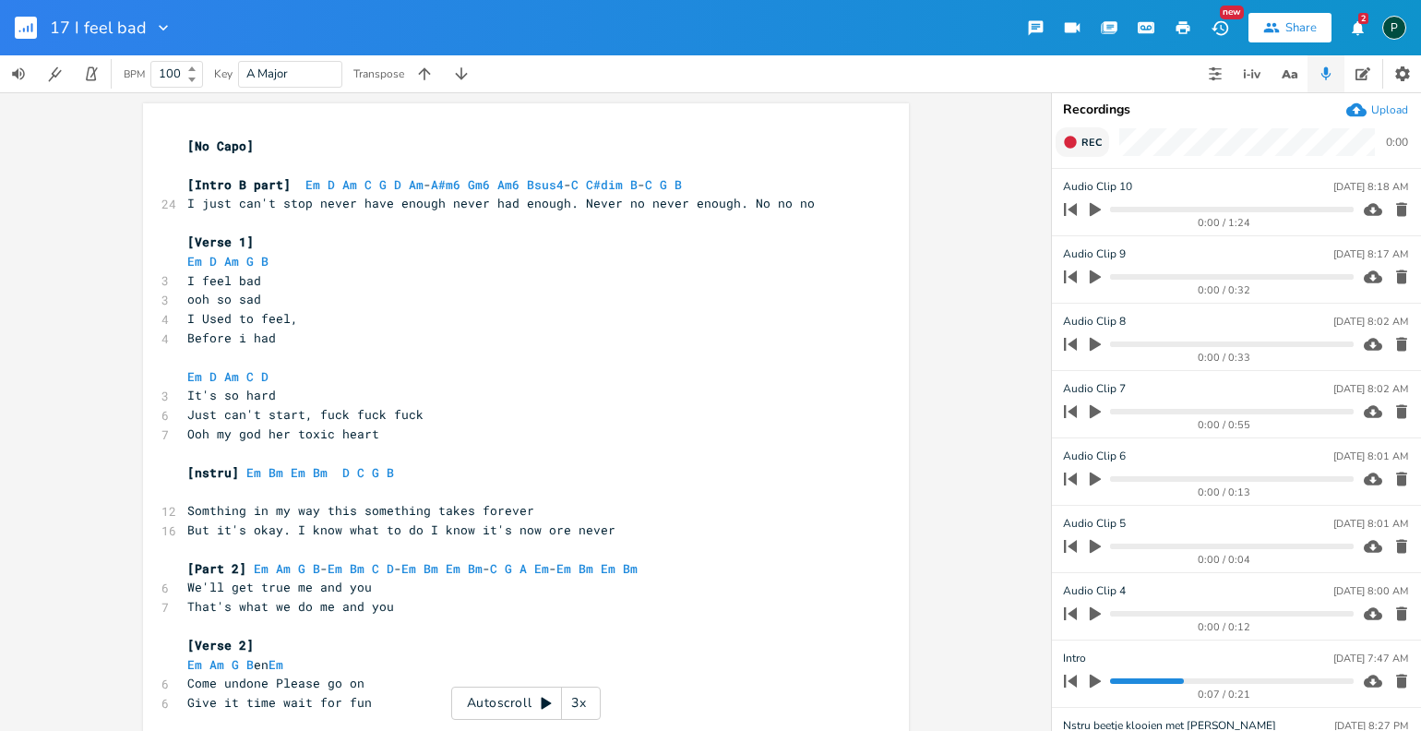
click at [1082, 141] on span "Rec" at bounding box center [1091, 143] width 20 height 14
click at [1082, 141] on span "End" at bounding box center [1091, 143] width 21 height 14
click at [1091, 212] on icon "button" at bounding box center [1095, 210] width 11 height 14
click at [1392, 279] on icon "button" at bounding box center [1401, 277] width 18 height 18
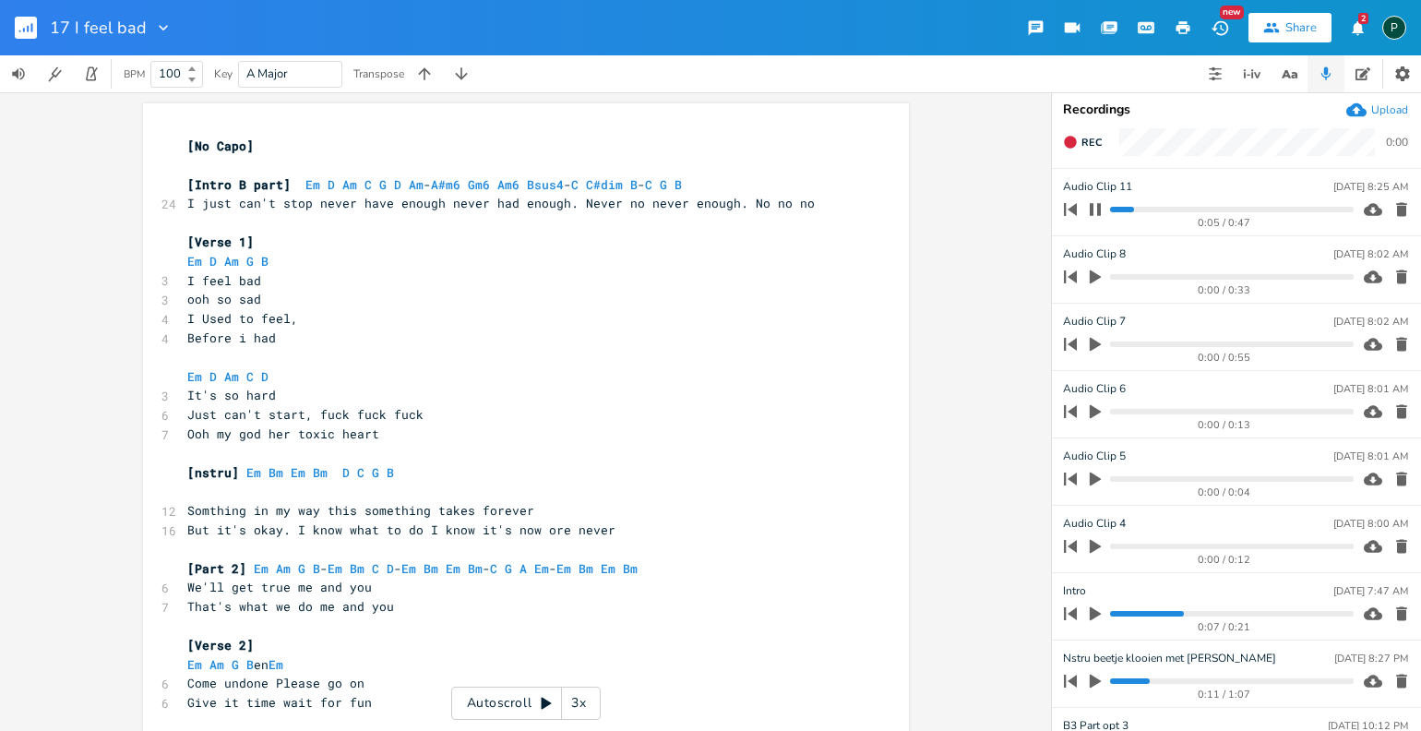
click at [1392, 279] on icon "button" at bounding box center [1401, 277] width 18 height 18
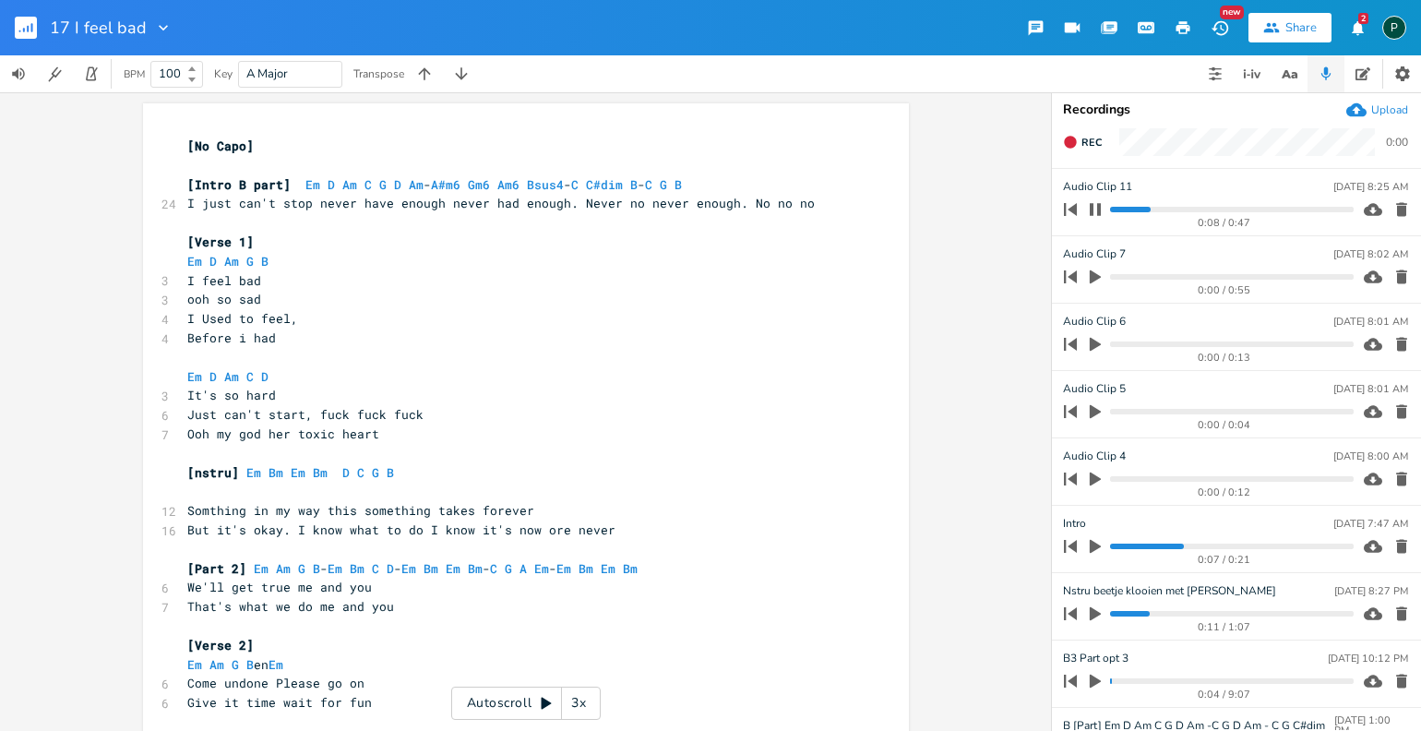
click at [1392, 279] on icon "button" at bounding box center [1401, 277] width 18 height 18
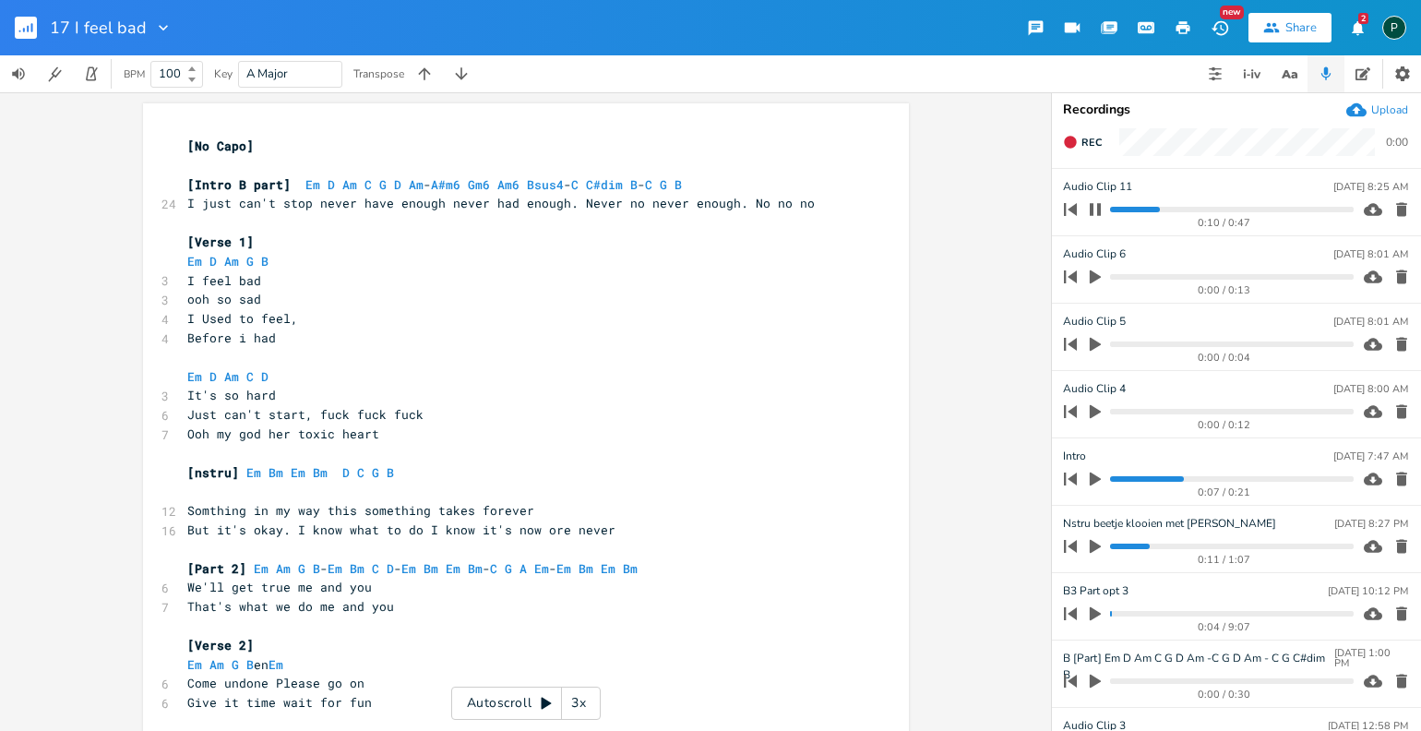
click at [1392, 279] on icon "button" at bounding box center [1401, 277] width 18 height 18
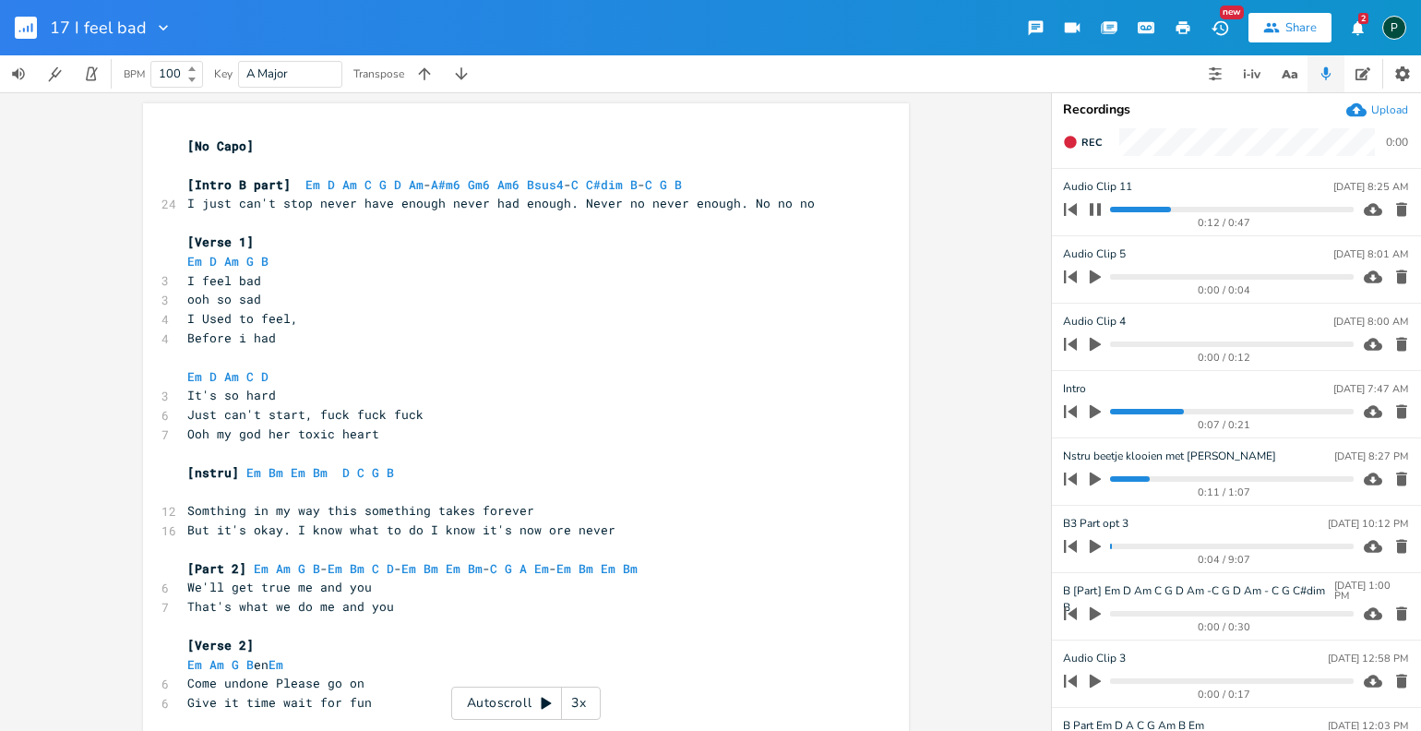
click at [1392, 279] on icon "button" at bounding box center [1401, 277] width 18 height 18
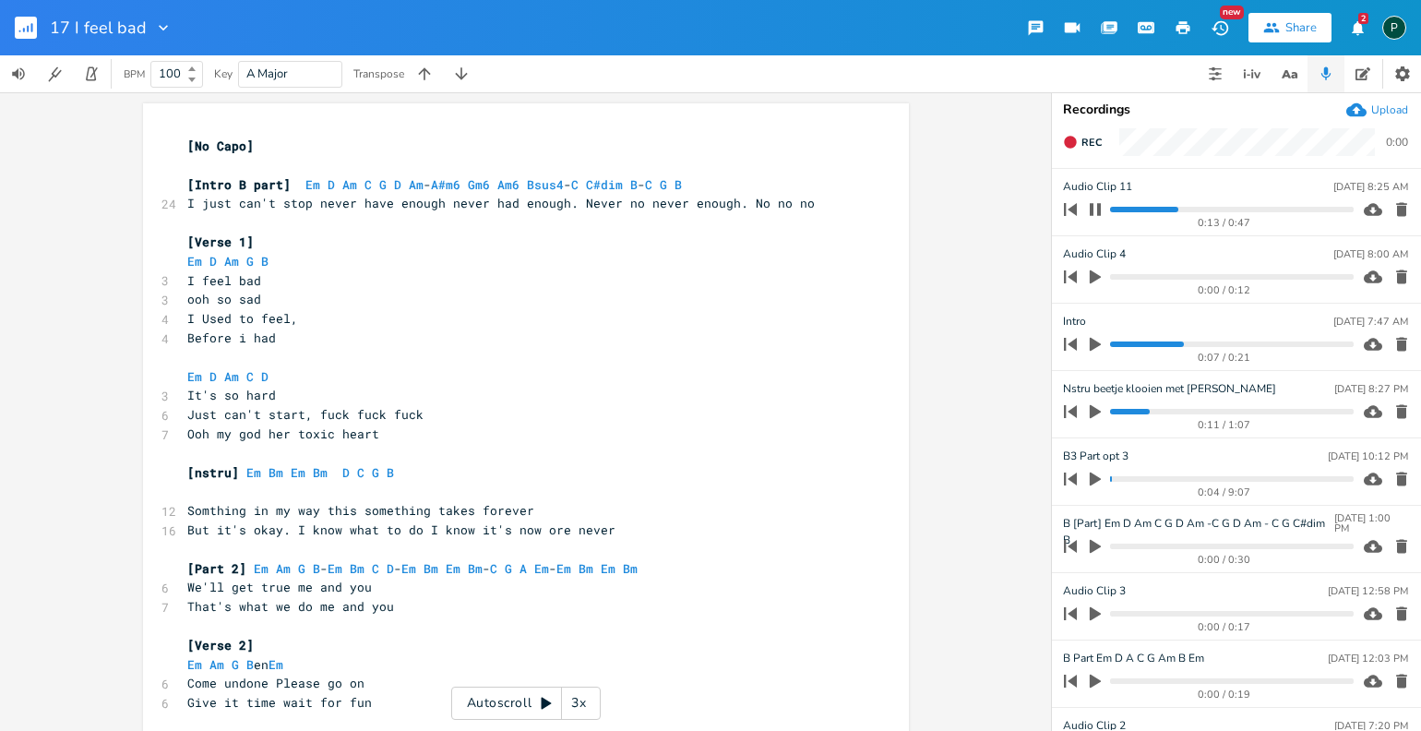
click at [1392, 279] on icon "button" at bounding box center [1401, 277] width 18 height 18
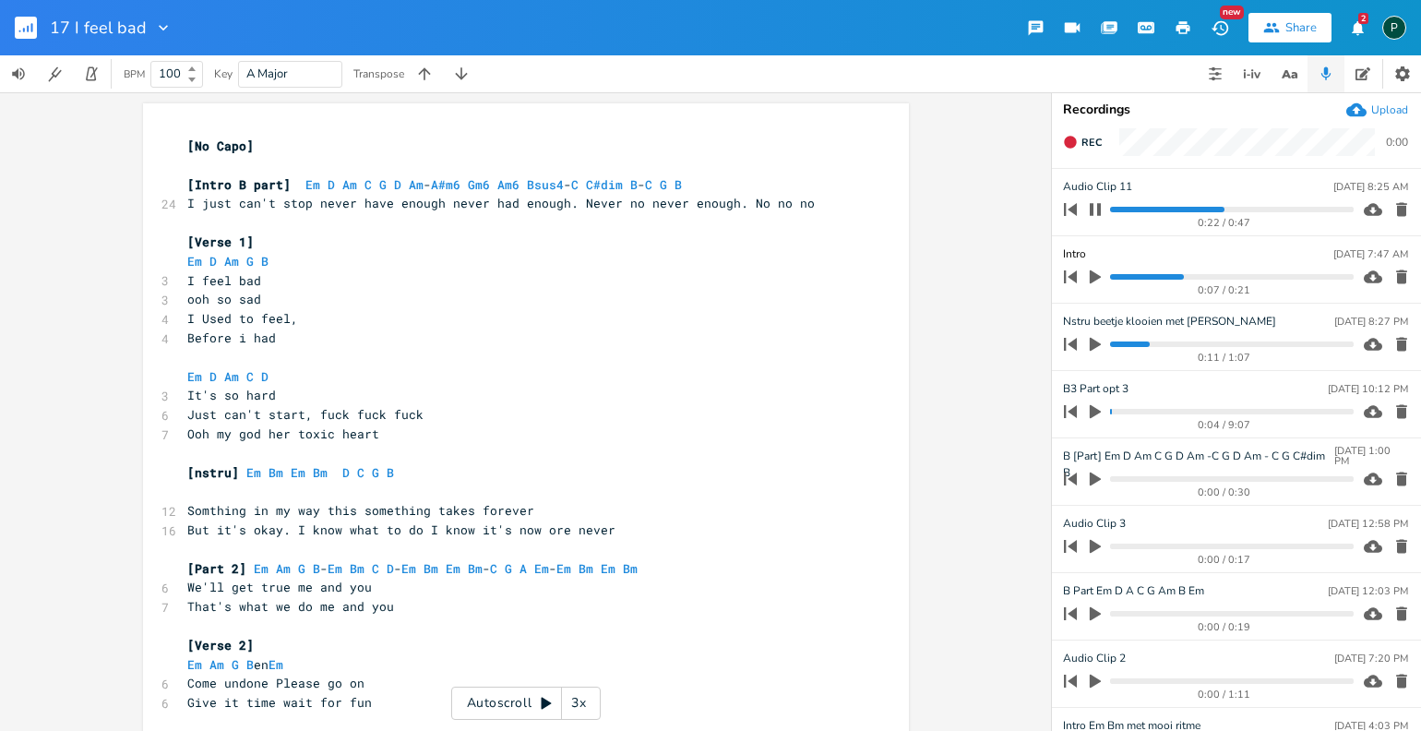
click at [1080, 252] on input "Intro" at bounding box center [1076, 253] width 27 height 17
type input "Intro"
click at [1396, 275] on icon "button" at bounding box center [1401, 277] width 11 height 14
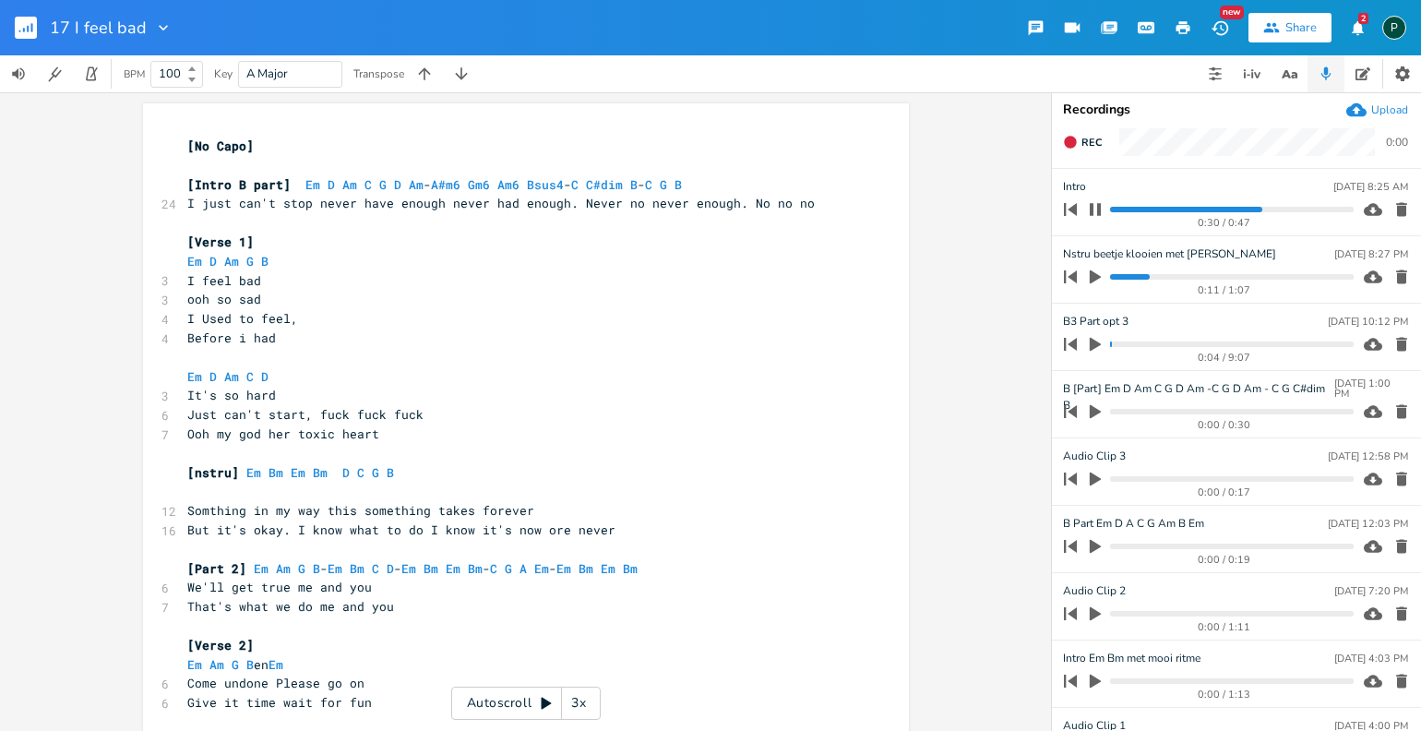
click at [1096, 207] on icon "button" at bounding box center [1095, 209] width 15 height 15
click at [1081, 149] on button "Rec" at bounding box center [1083, 142] width 54 height 30
click at [1081, 149] on button "End" at bounding box center [1083, 142] width 54 height 30
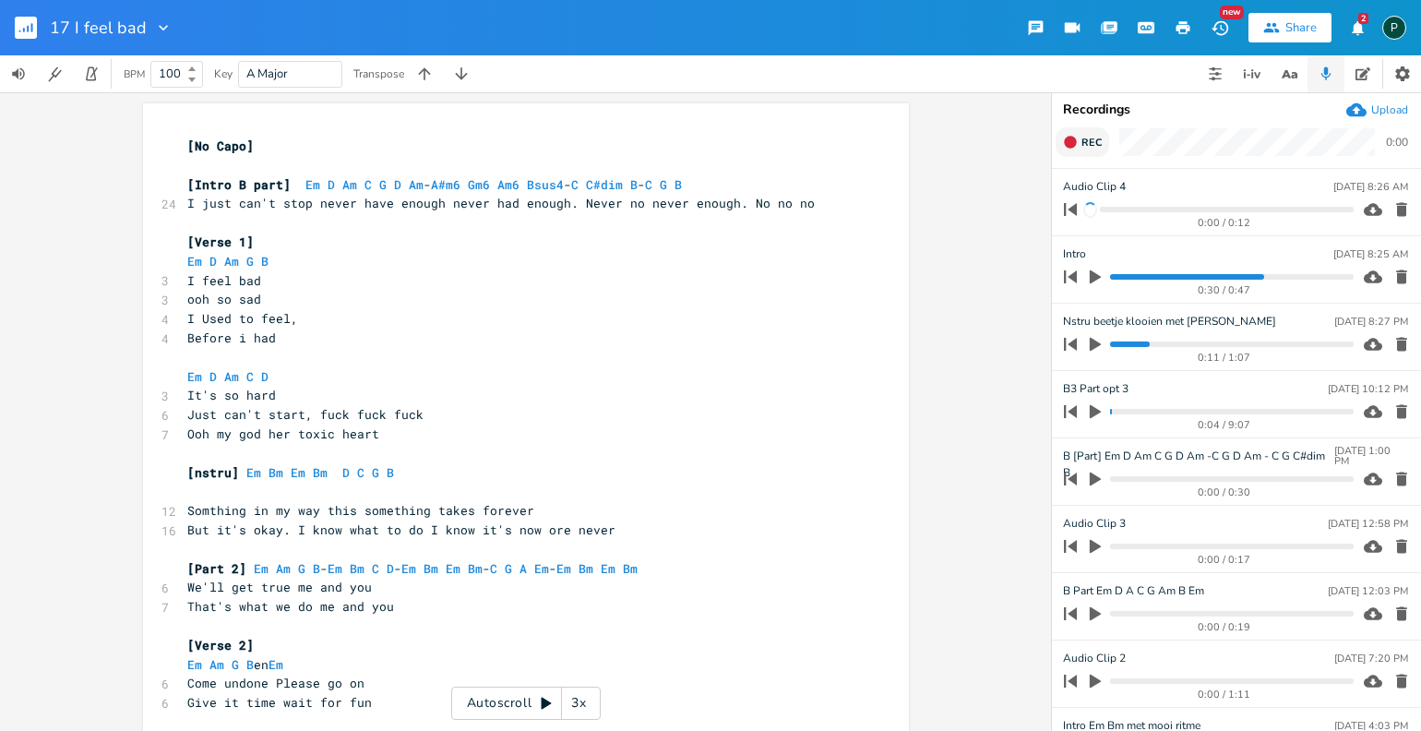
click at [1081, 149] on button "Rec" at bounding box center [1083, 142] width 54 height 30
click at [1085, 143] on span "End" at bounding box center [1091, 143] width 21 height 14
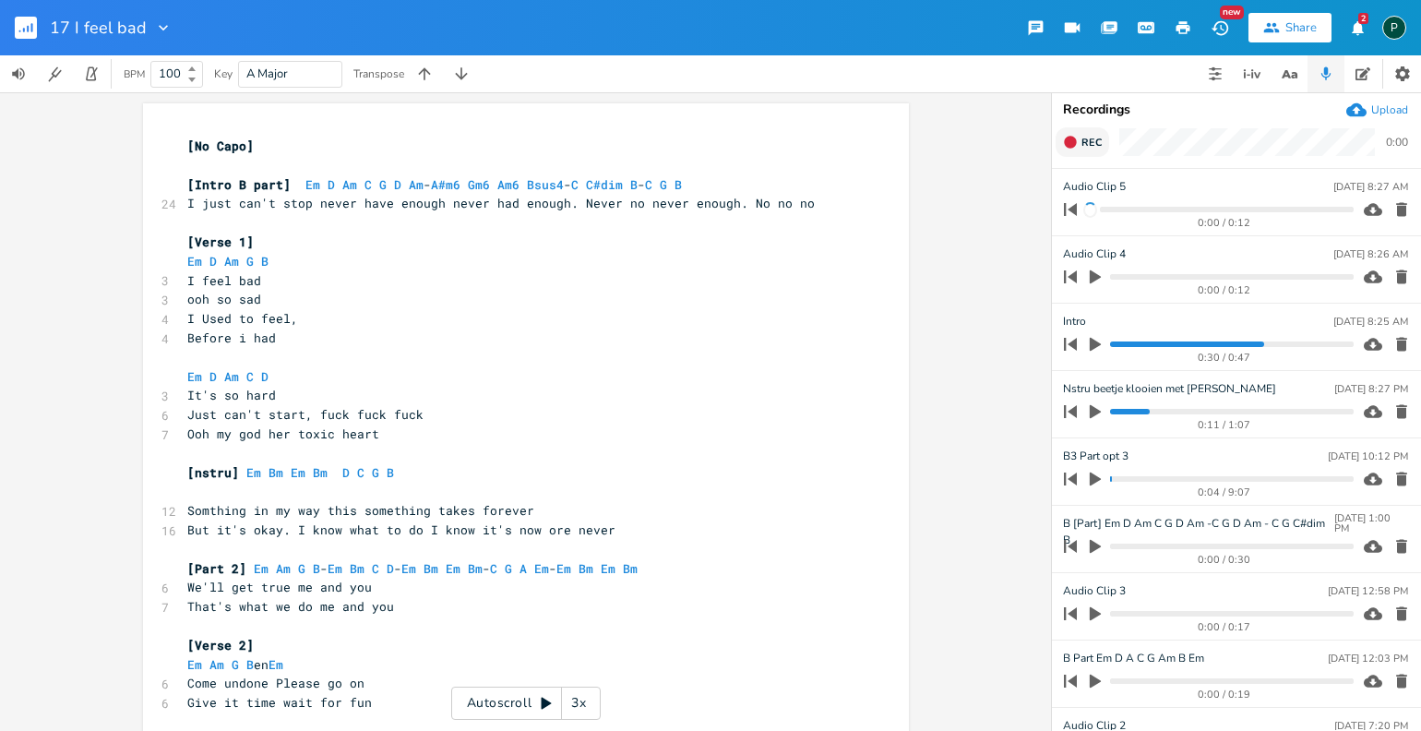
click at [1085, 143] on span "Rec" at bounding box center [1091, 143] width 20 height 14
click at [1067, 122] on div "Recordings Upload End 0:01 Audio Clip 5 [DATE] 8:27 AM 0:00 / 0:12 Audio Clip 4…" at bounding box center [1236, 411] width 369 height 639
click at [1075, 139] on rect "button" at bounding box center [1071, 142] width 10 height 10
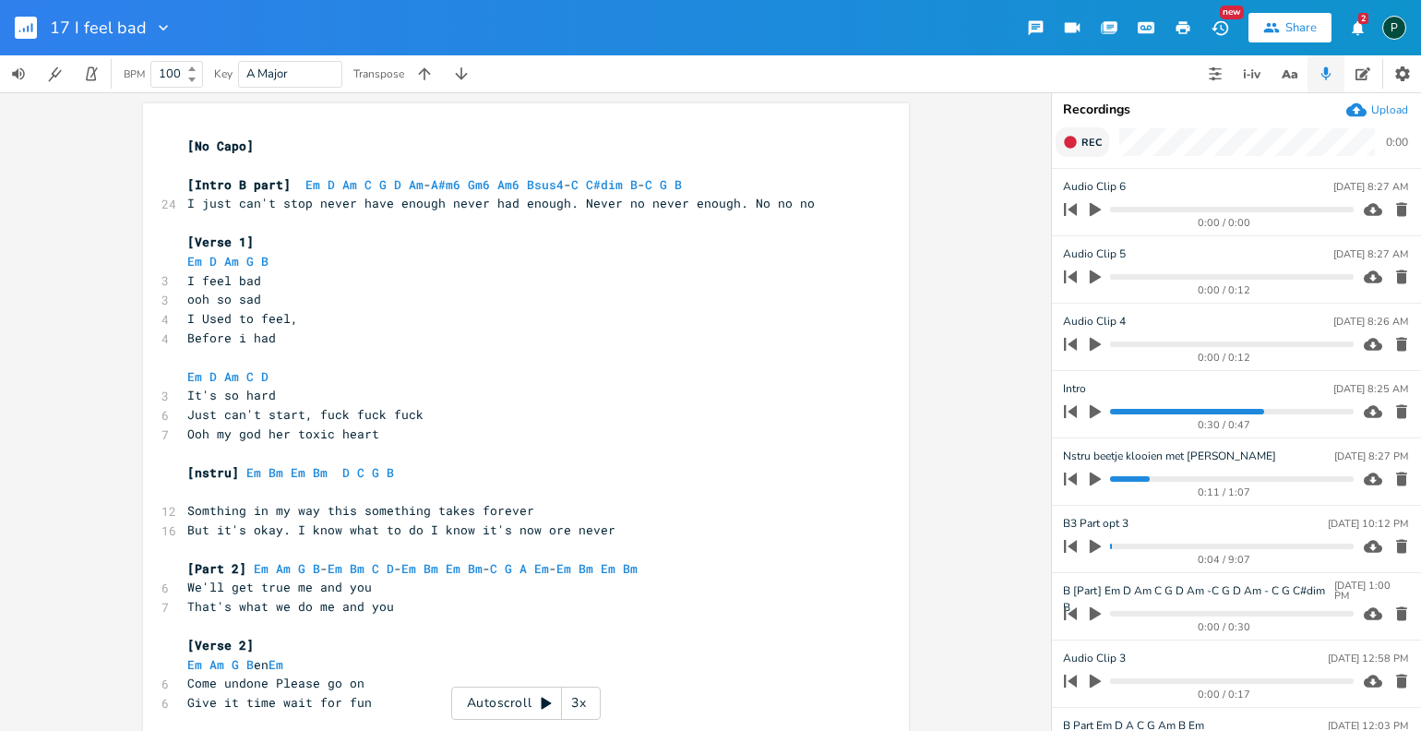
click at [1075, 139] on icon "button" at bounding box center [1070, 142] width 12 height 12
click at [1075, 139] on rect "button" at bounding box center [1071, 142] width 10 height 10
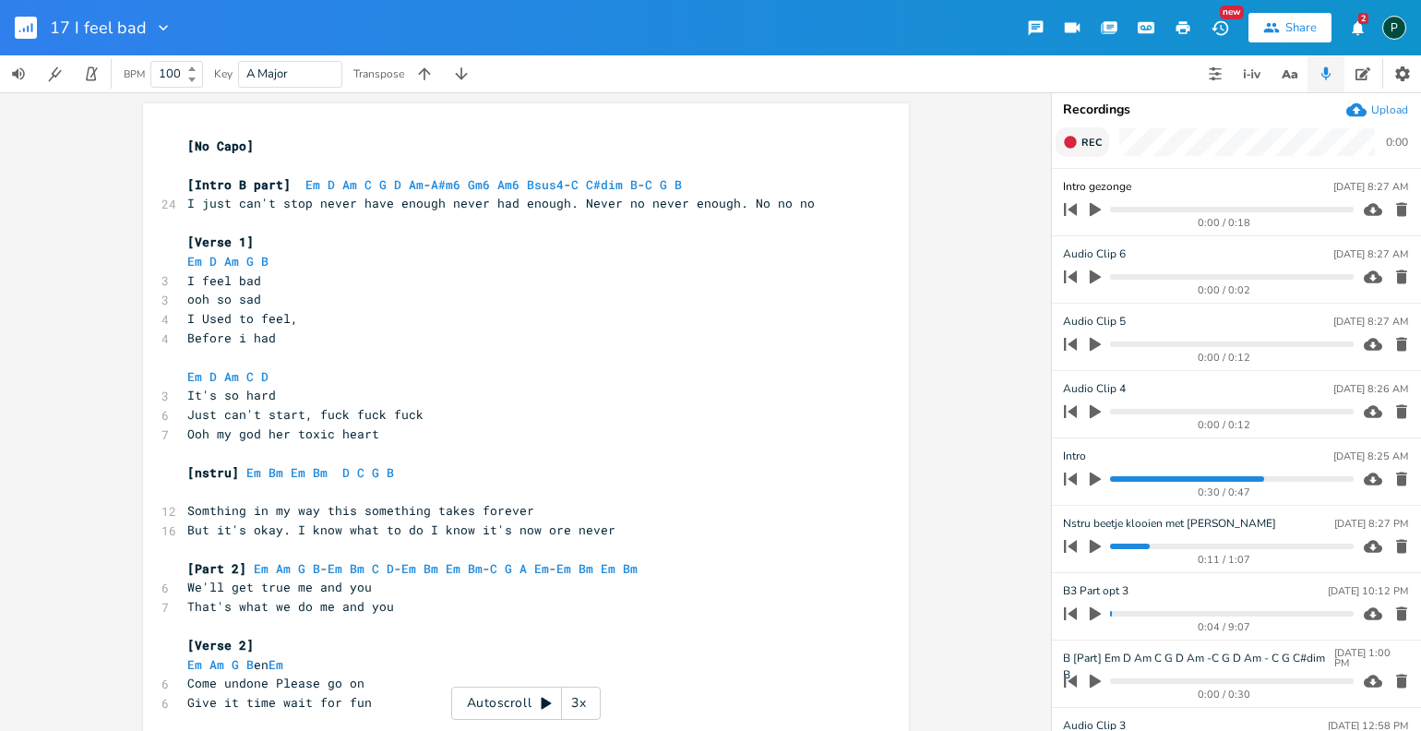
type input "Intro gezongen"
click at [1396, 271] on icon "button" at bounding box center [1401, 277] width 11 height 14
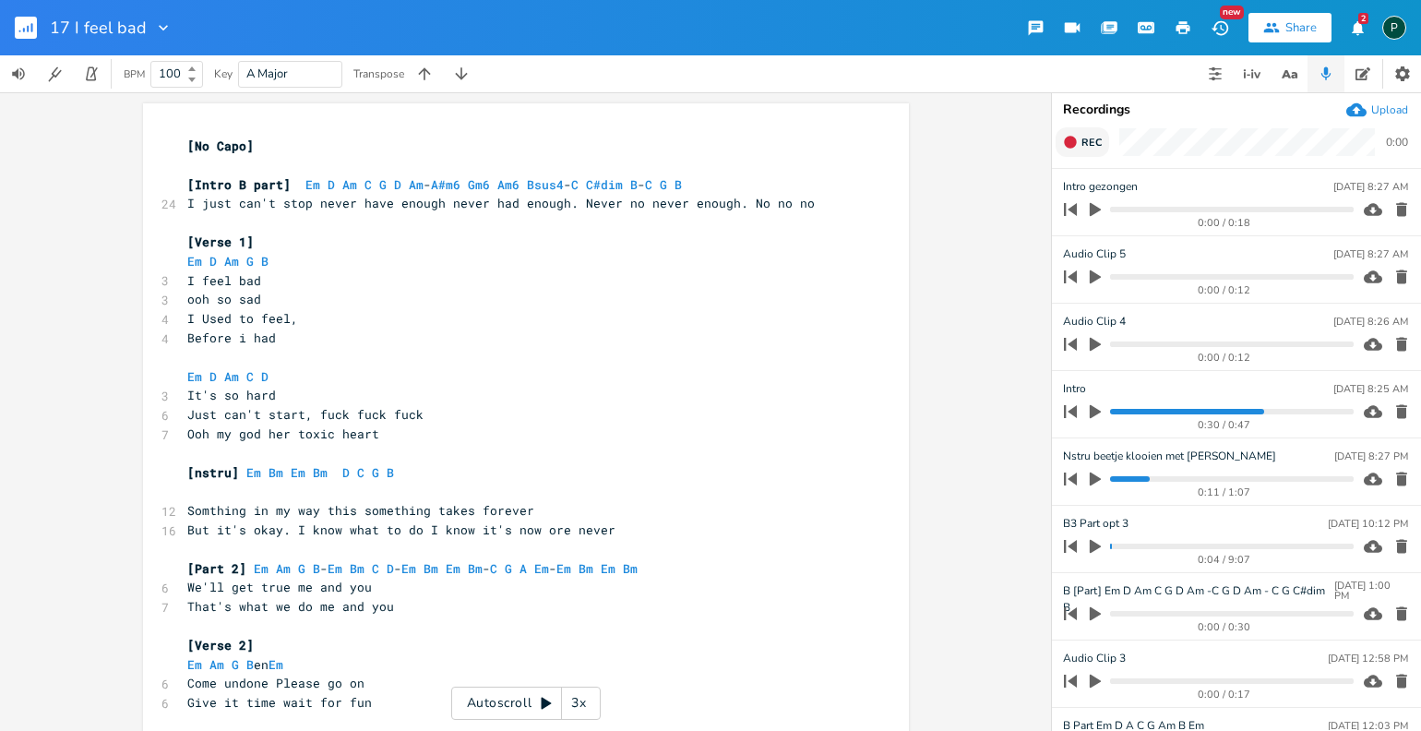
click at [1396, 271] on icon "button" at bounding box center [1401, 277] width 11 height 14
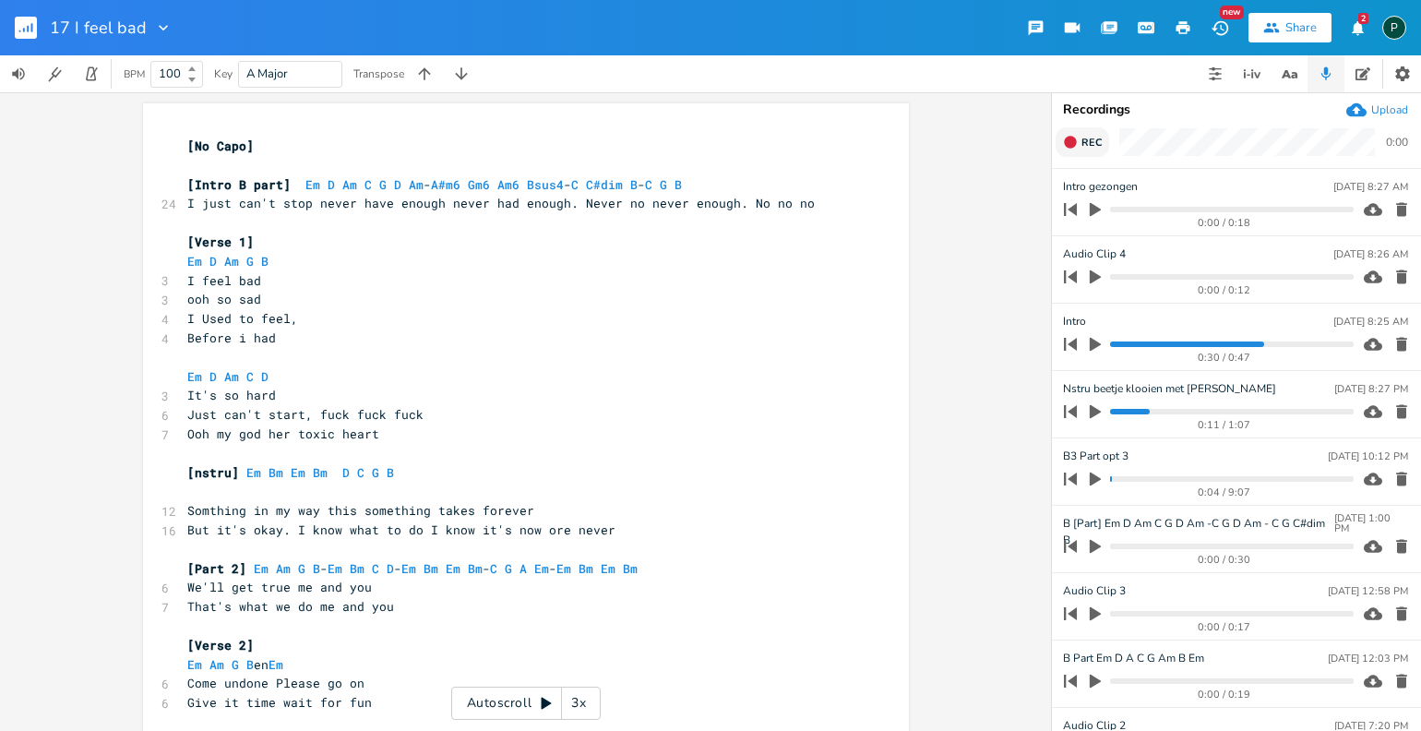
click at [1396, 271] on icon "button" at bounding box center [1401, 277] width 11 height 14
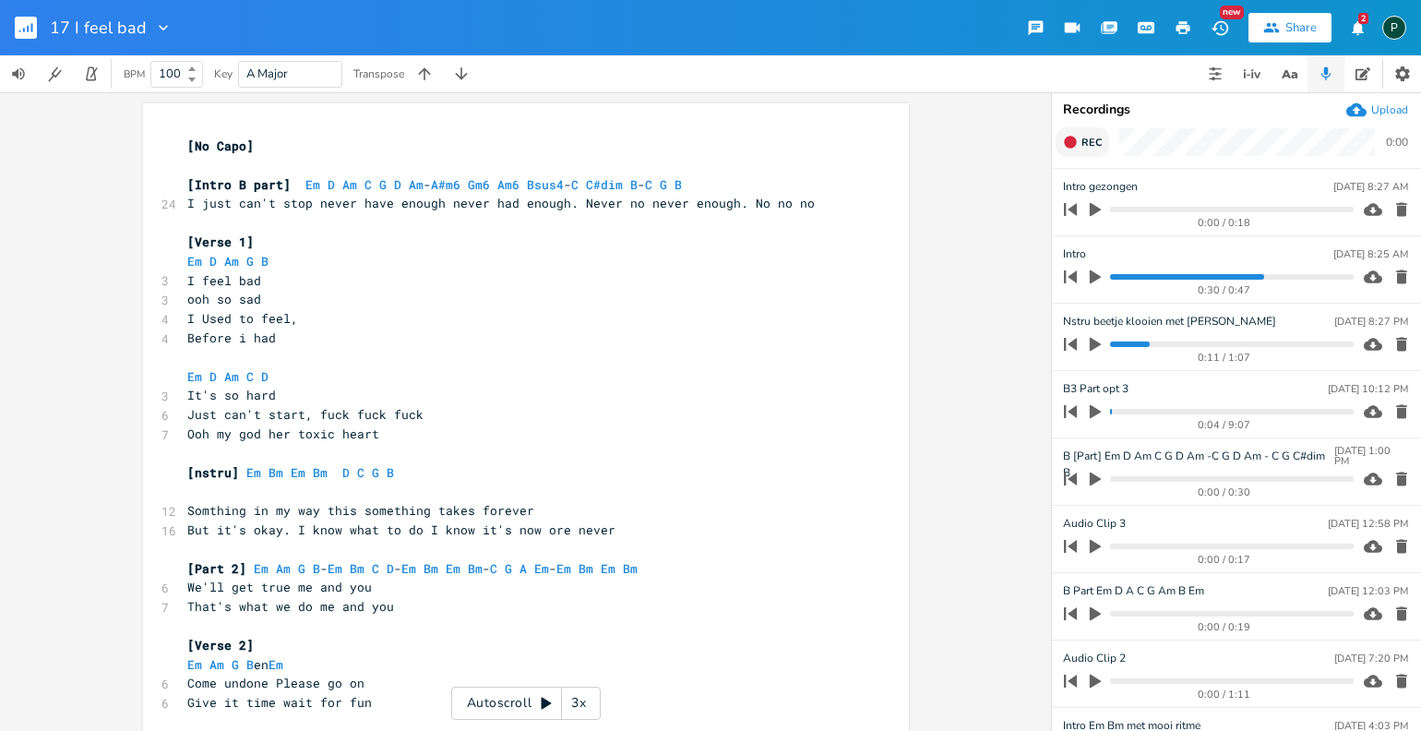
click at [1096, 214] on icon "button" at bounding box center [1095, 209] width 17 height 17
